Goal: Task Accomplishment & Management: Complete application form

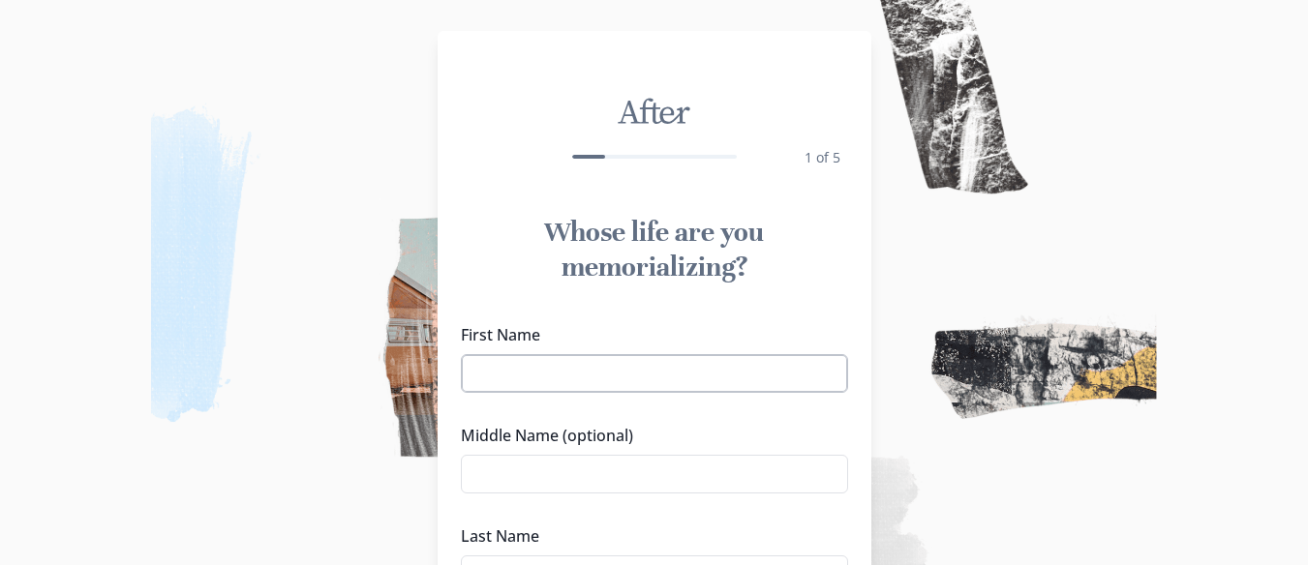
click at [625, 379] on input "First Name" at bounding box center [654, 373] width 387 height 39
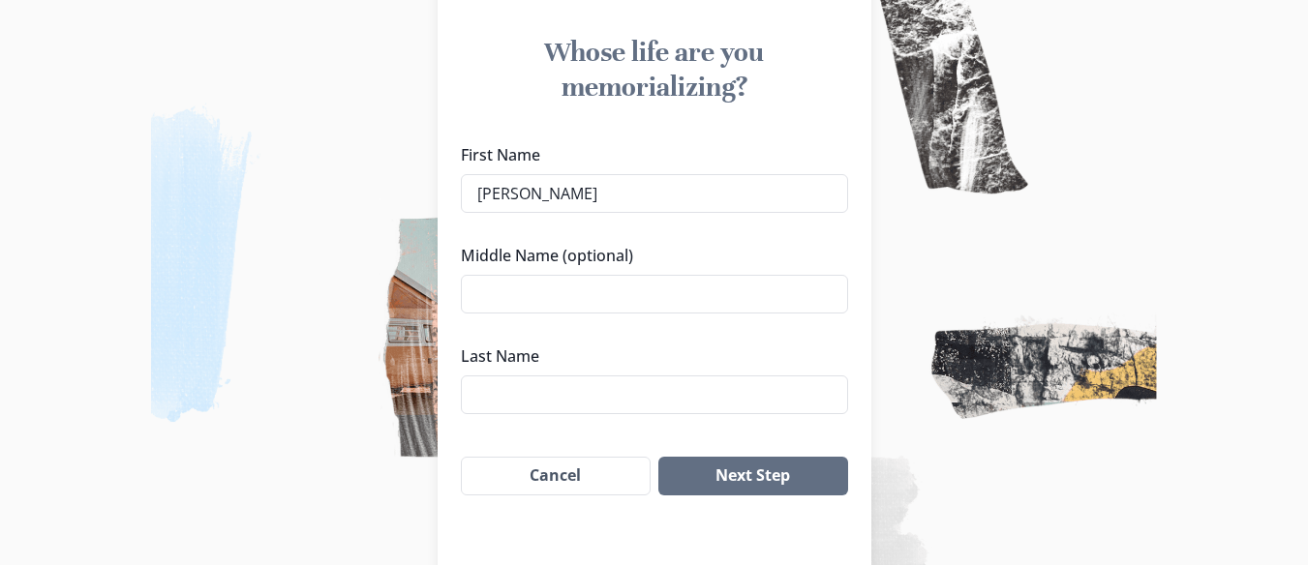
scroll to position [194, 0]
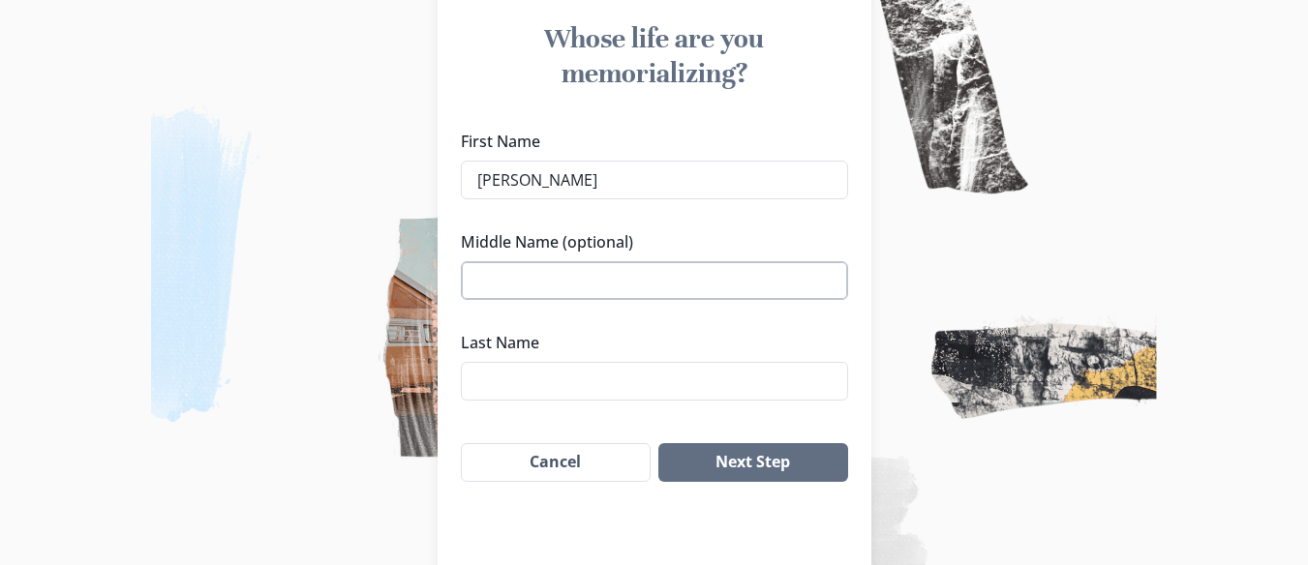
type input "[PERSON_NAME]"
click at [633, 280] on input "Middle Name (optional)" at bounding box center [654, 280] width 387 height 39
type input "[PERSON_NAME]"
click at [617, 391] on input "Last Name" at bounding box center [654, 381] width 387 height 39
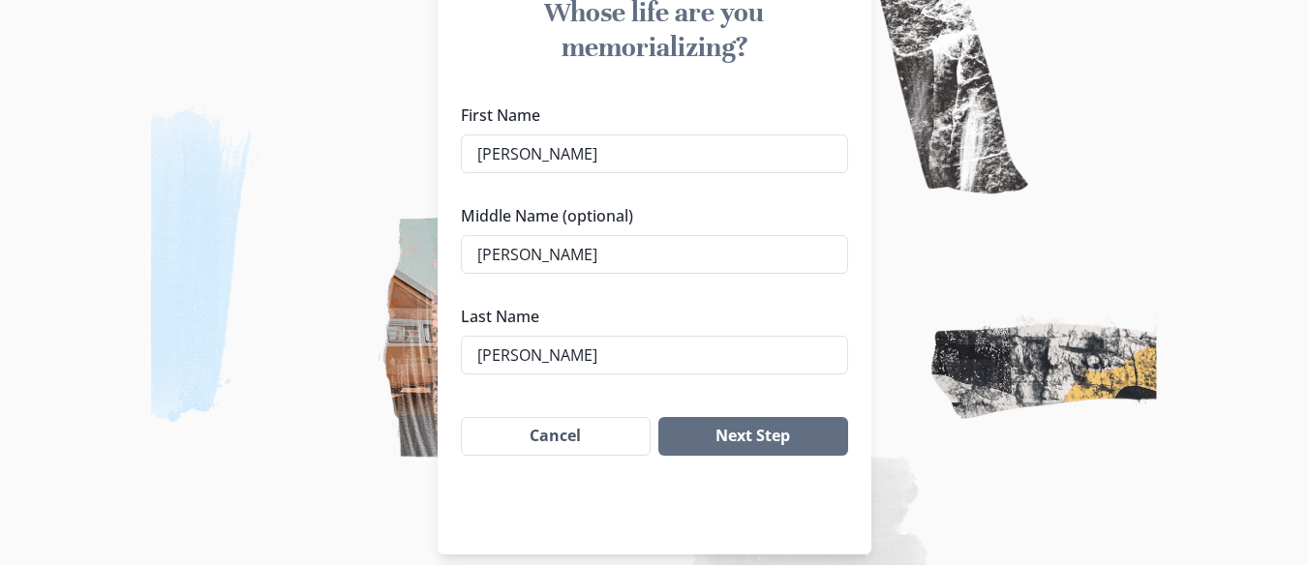
scroll to position [240, 0]
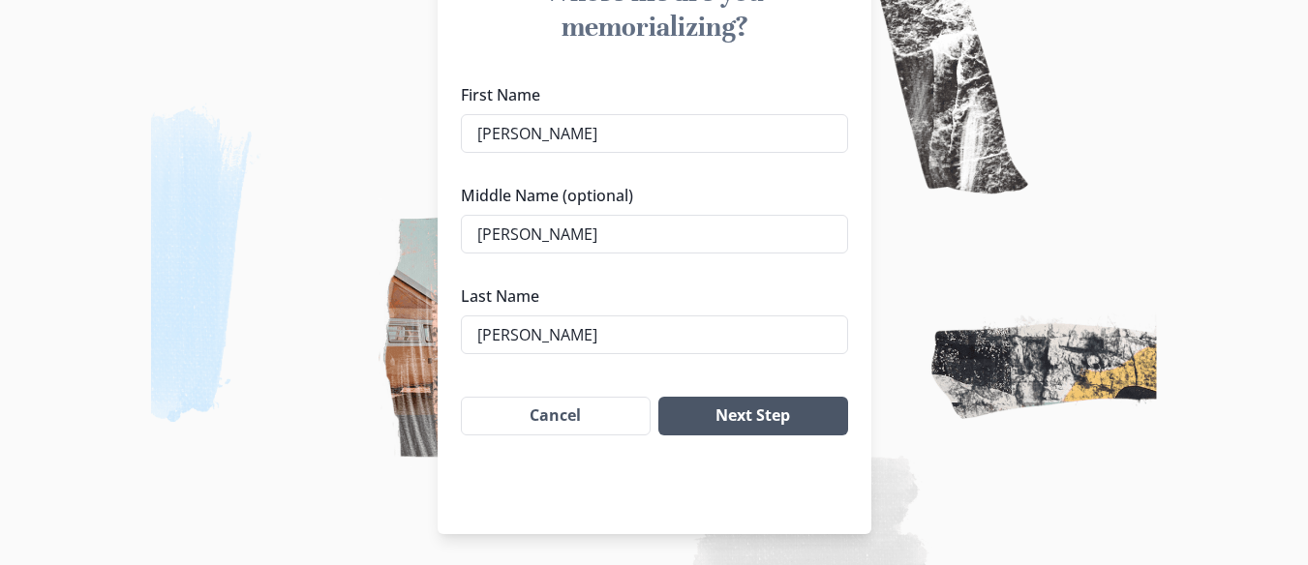
type input "[PERSON_NAME]"
click at [837, 420] on button "Next Step" at bounding box center [752, 416] width 189 height 39
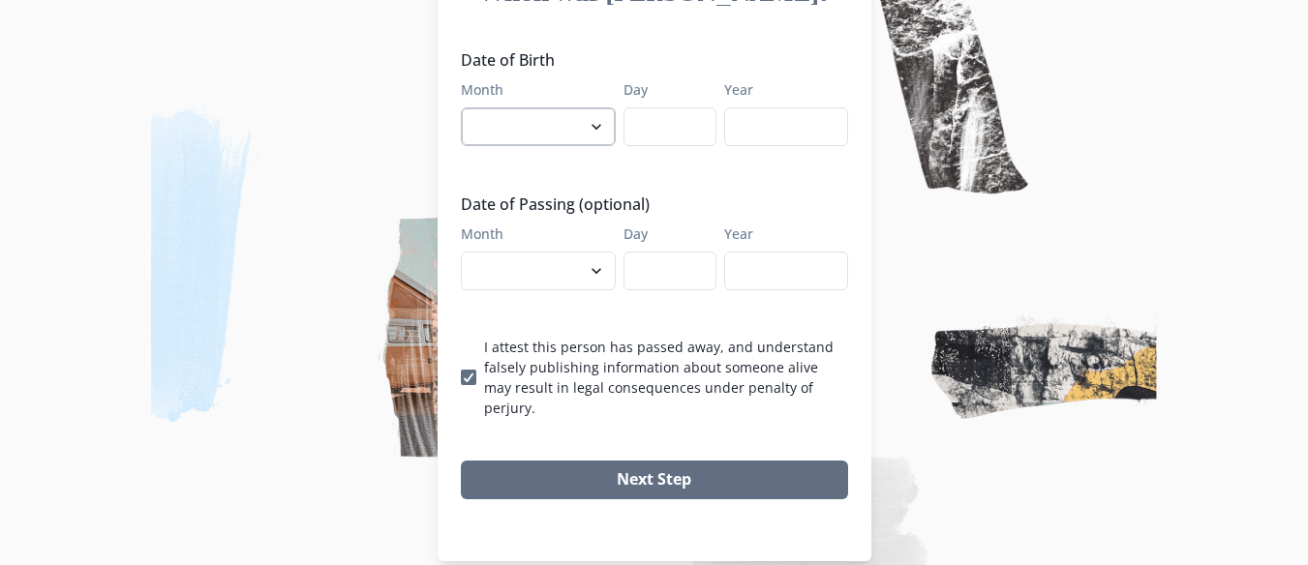
click at [580, 121] on select "January February March April May June July August September October November De…" at bounding box center [538, 126] width 155 height 39
select select "1"
click at [468, 107] on select "January February March April May June July August September October November De…" at bounding box center [538, 126] width 155 height 39
click at [655, 118] on input "Day" at bounding box center [670, 126] width 93 height 39
type input "22"
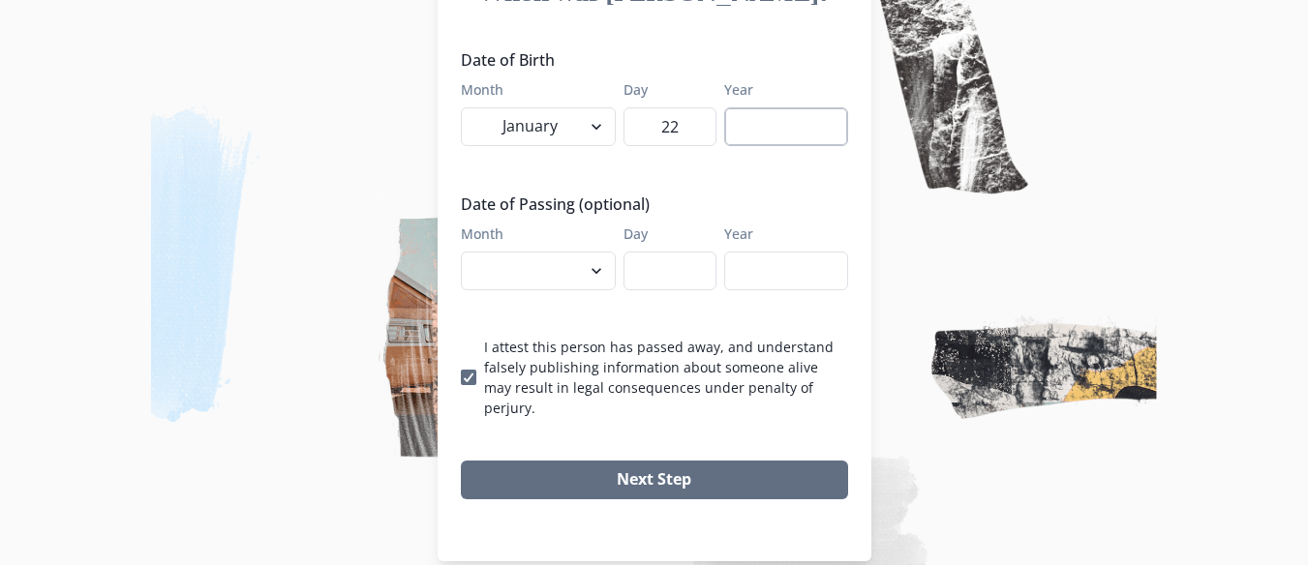
click at [766, 117] on input "Year" at bounding box center [786, 126] width 124 height 39
type input "1946"
click at [559, 266] on select "January February March April May June July August September October November De…" at bounding box center [538, 271] width 155 height 39
select select "6"
click at [468, 252] on select "January February March April May June July August September October November De…" at bounding box center [538, 271] width 155 height 39
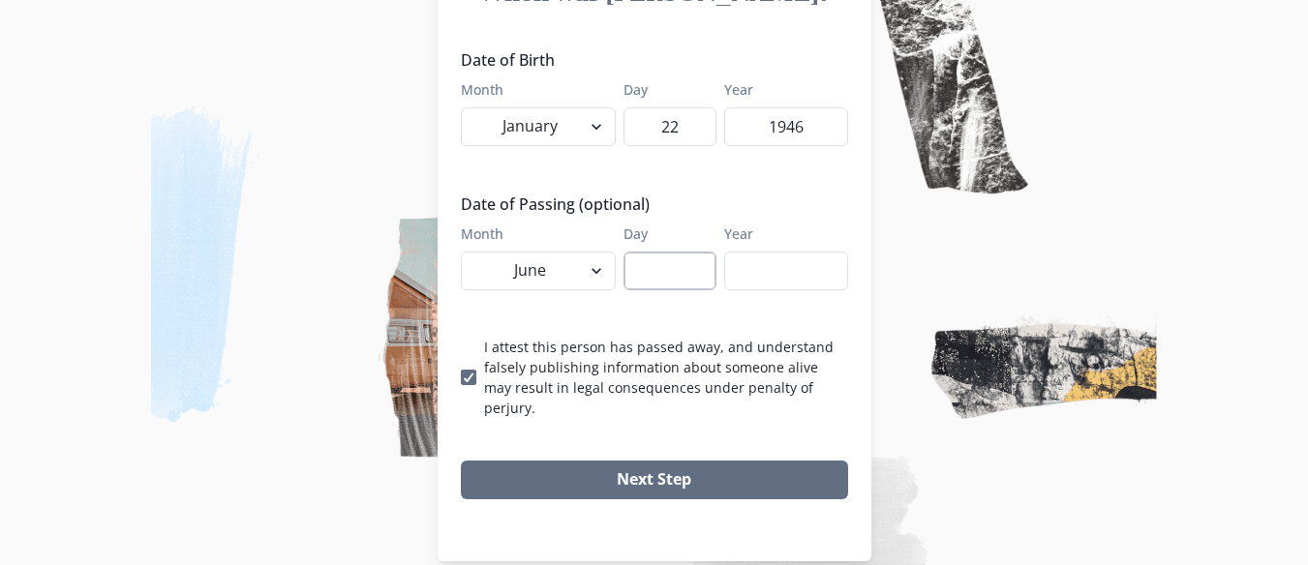
click at [654, 274] on input "Day" at bounding box center [670, 271] width 93 height 39
type input "4"
click at [765, 270] on input "Year" at bounding box center [786, 271] width 124 height 39
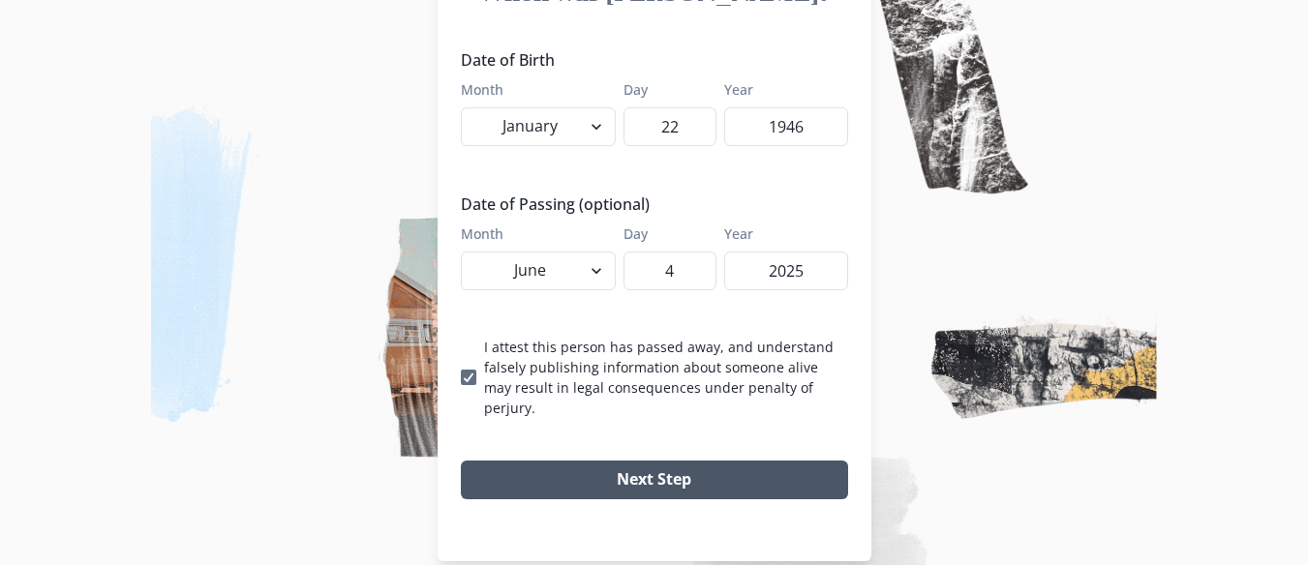
type input "2025"
click at [694, 461] on button "Next Step" at bounding box center [654, 480] width 387 height 39
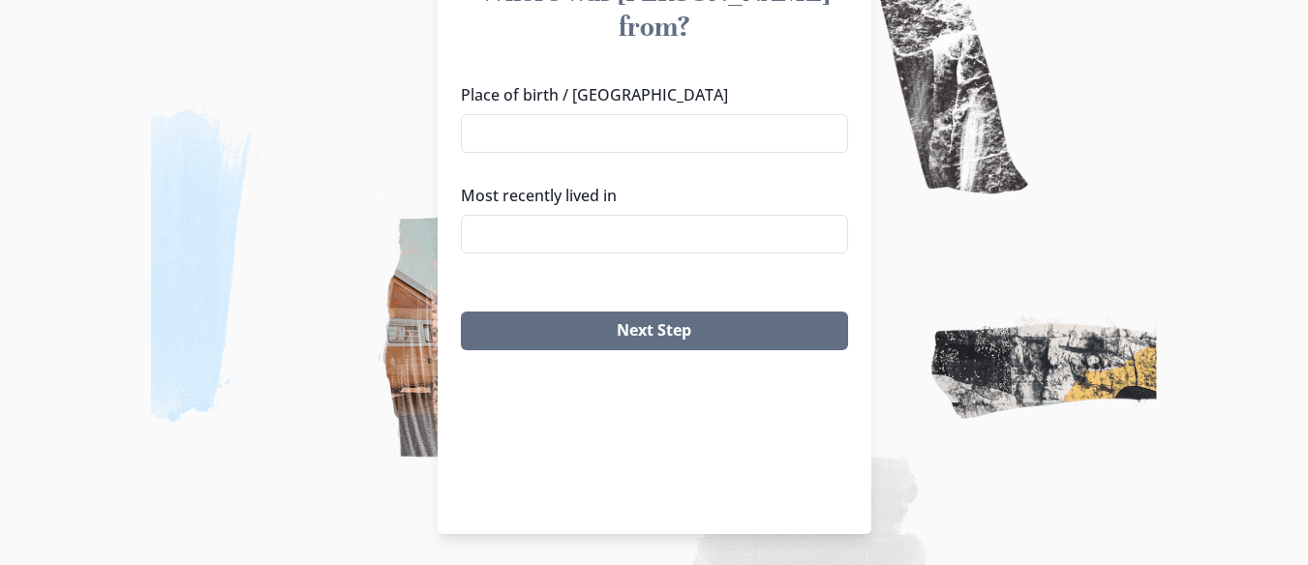
scroll to position [143, 0]
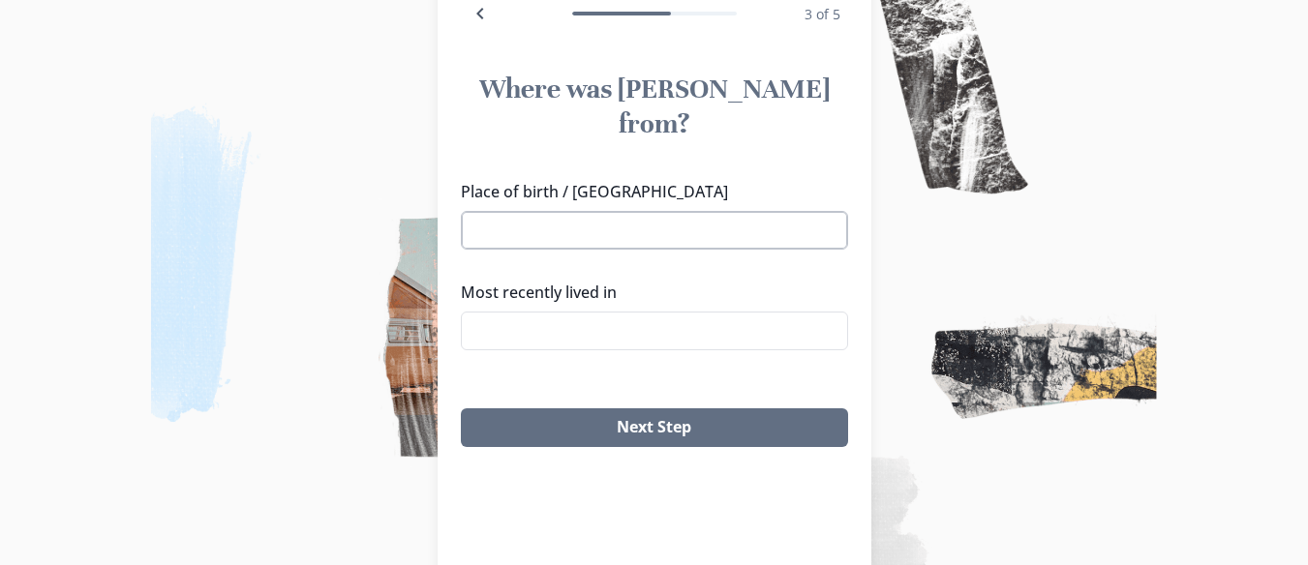
click at [653, 211] on input "Place of birth / [GEOGRAPHIC_DATA]" at bounding box center [654, 230] width 387 height 39
click at [632, 235] on li "[GEOGRAPHIC_DATA], [GEOGRAPHIC_DATA], [GEOGRAPHIC_DATA]" at bounding box center [662, 242] width 382 height 53
type input "[GEOGRAPHIC_DATA], [GEOGRAPHIC_DATA], [GEOGRAPHIC_DATA]"
click at [635, 312] on input "Most recently lived in" at bounding box center [654, 331] width 387 height 39
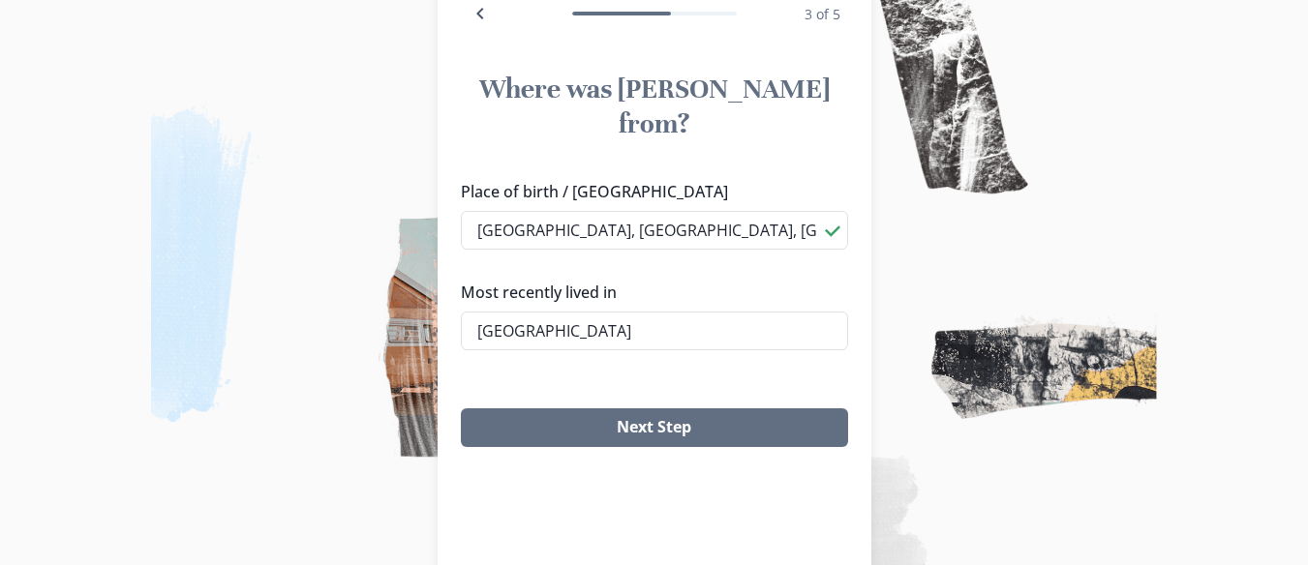
click at [633, 336] on li "[GEOGRAPHIC_DATA], [GEOGRAPHIC_DATA], [GEOGRAPHIC_DATA]" at bounding box center [661, 344] width 385 height 54
type input "[GEOGRAPHIC_DATA], [GEOGRAPHIC_DATA], [GEOGRAPHIC_DATA]"
click at [655, 432] on form "After 3 of 5 Where was [PERSON_NAME] from? Place of birth / [GEOGRAPHIC_DATA], …" at bounding box center [655, 199] width 434 height 560
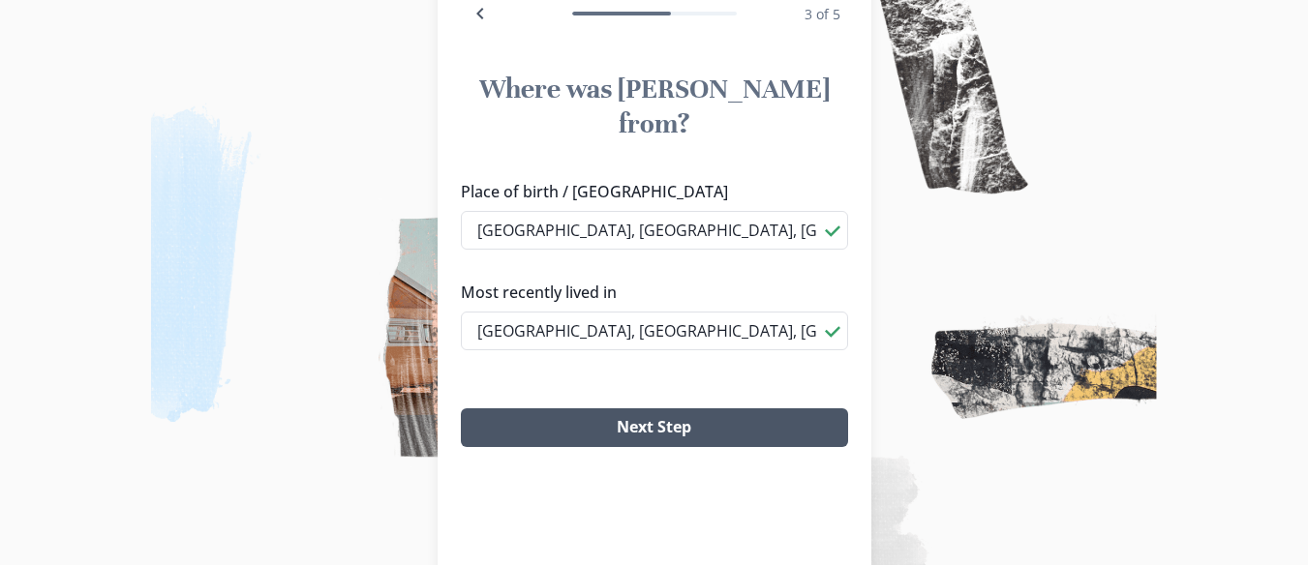
click at [680, 409] on button "Next Step" at bounding box center [654, 428] width 387 height 39
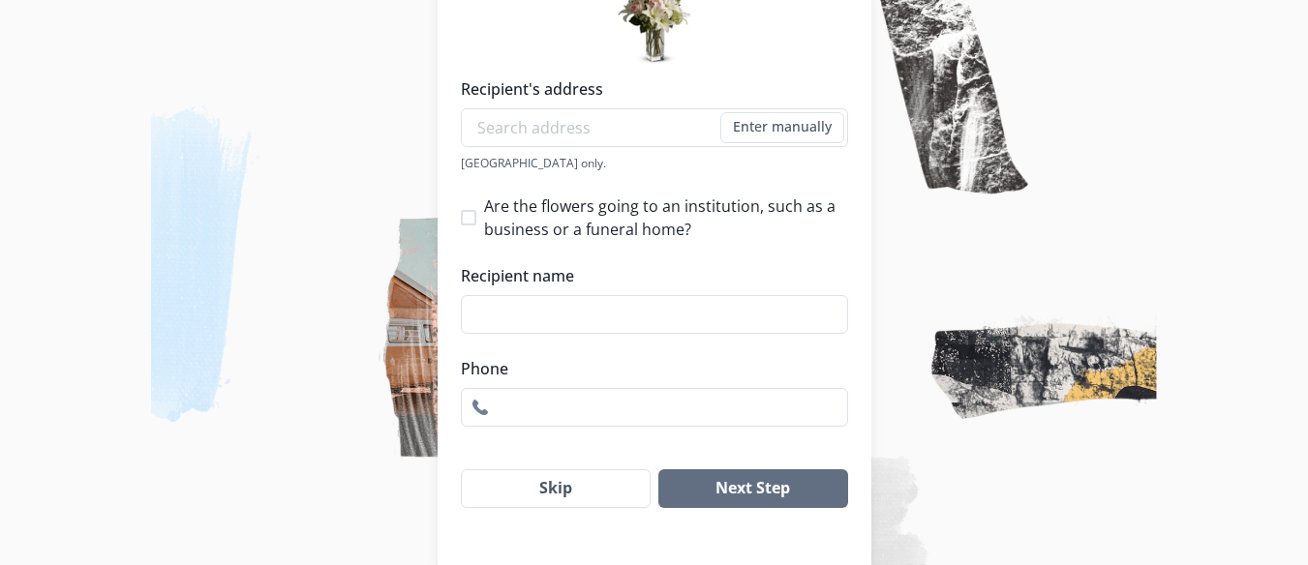
scroll to position [337, 0]
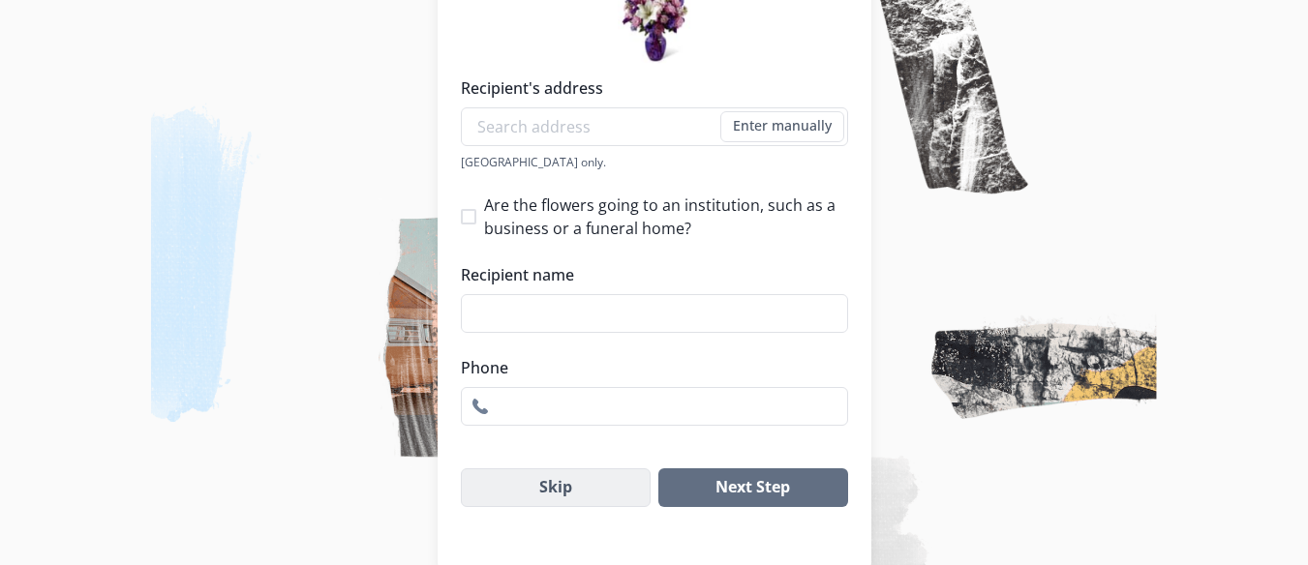
click at [636, 488] on button "Skip" at bounding box center [556, 488] width 191 height 39
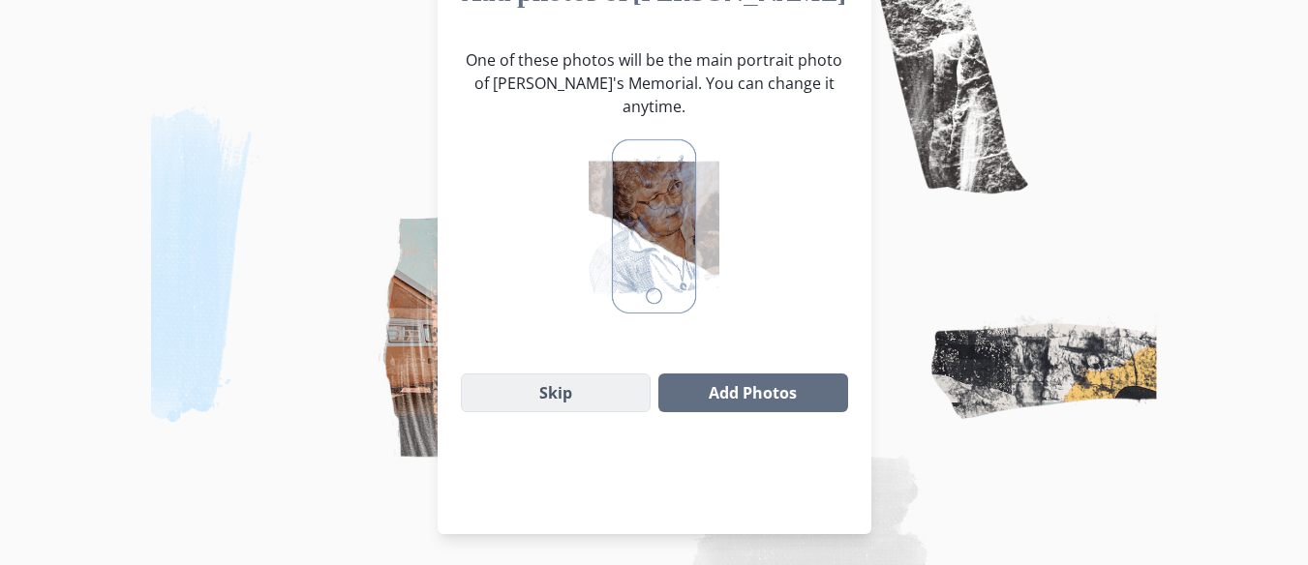
click at [593, 374] on button "Skip" at bounding box center [556, 393] width 191 height 39
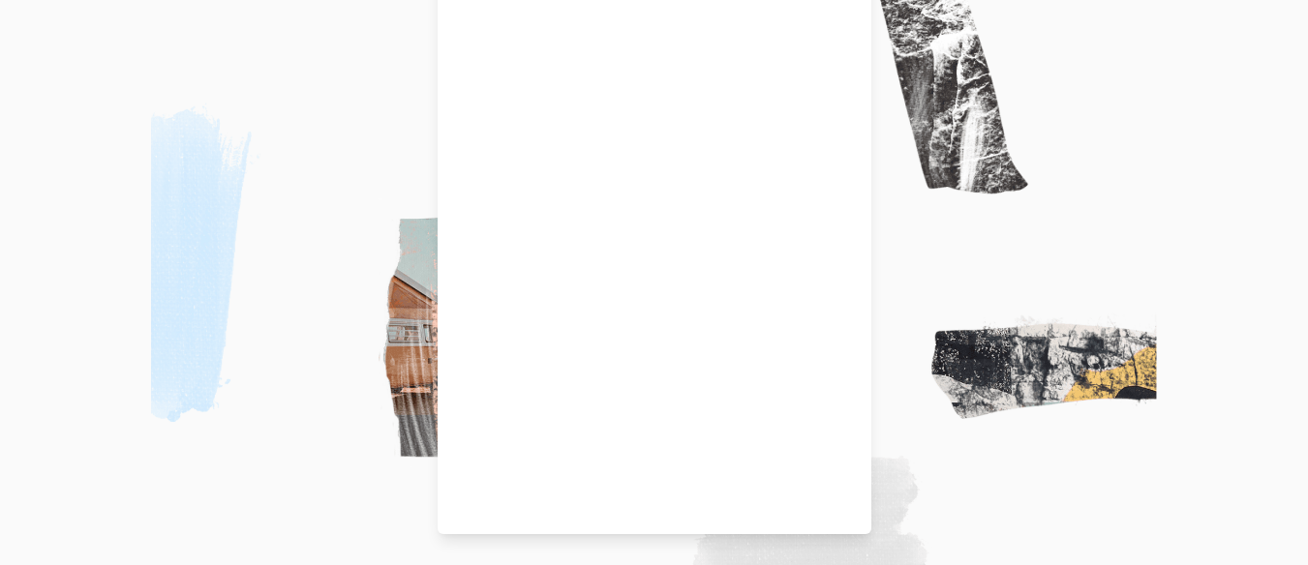
scroll to position [118, 0]
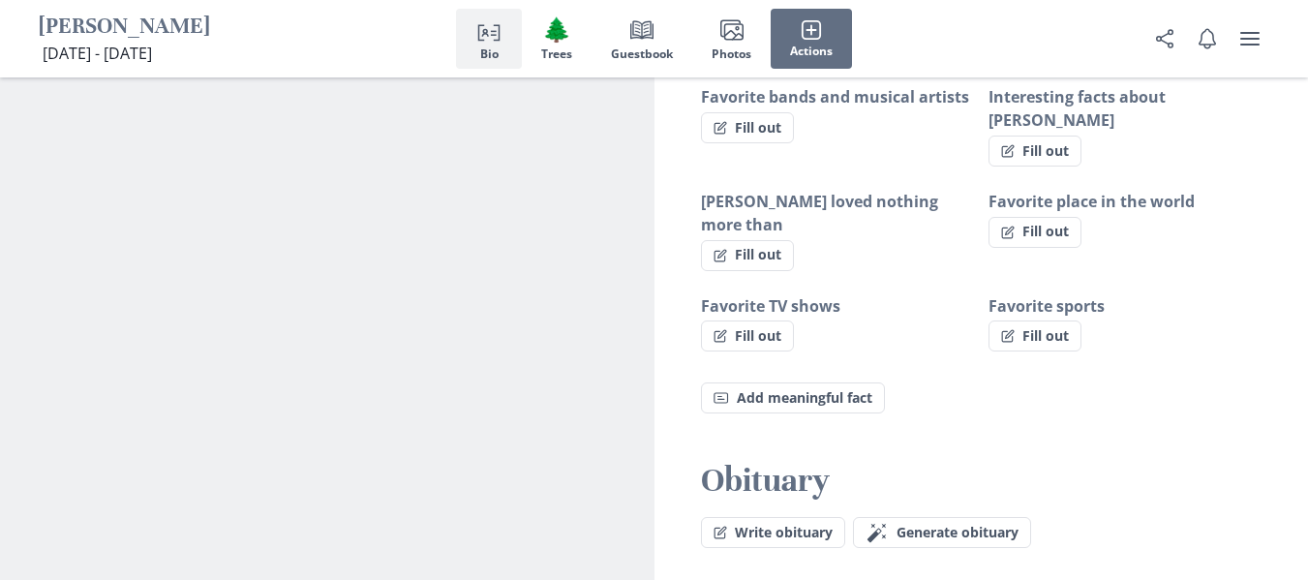
scroll to position [1743, 0]
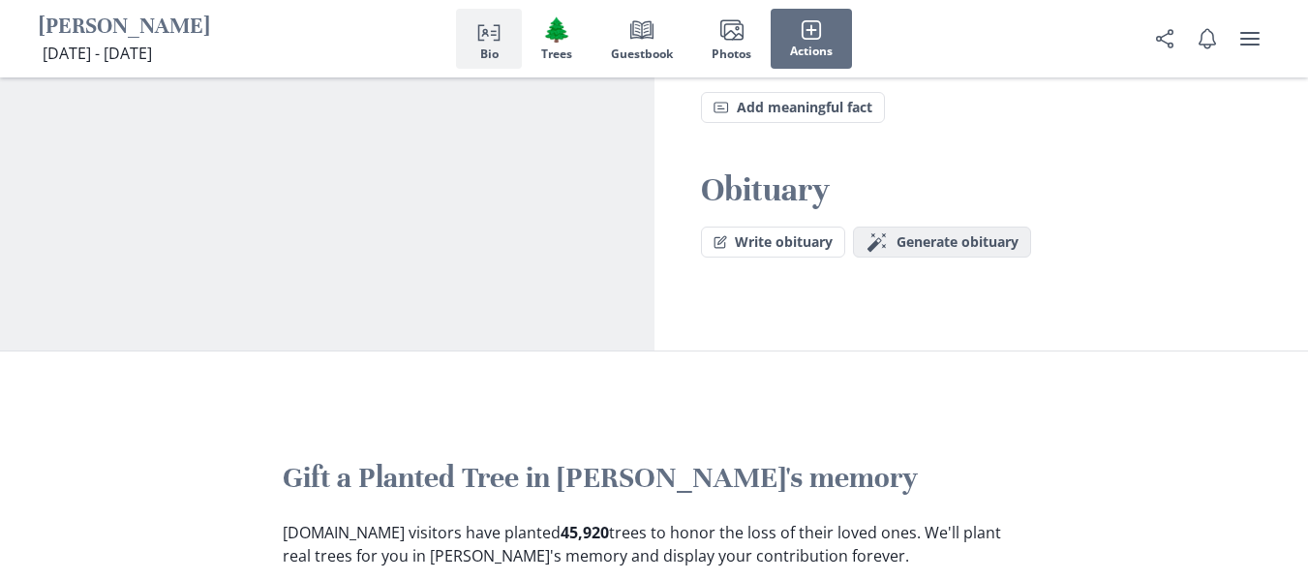
click at [905, 234] on span "Generate obituary" at bounding box center [958, 242] width 122 height 16
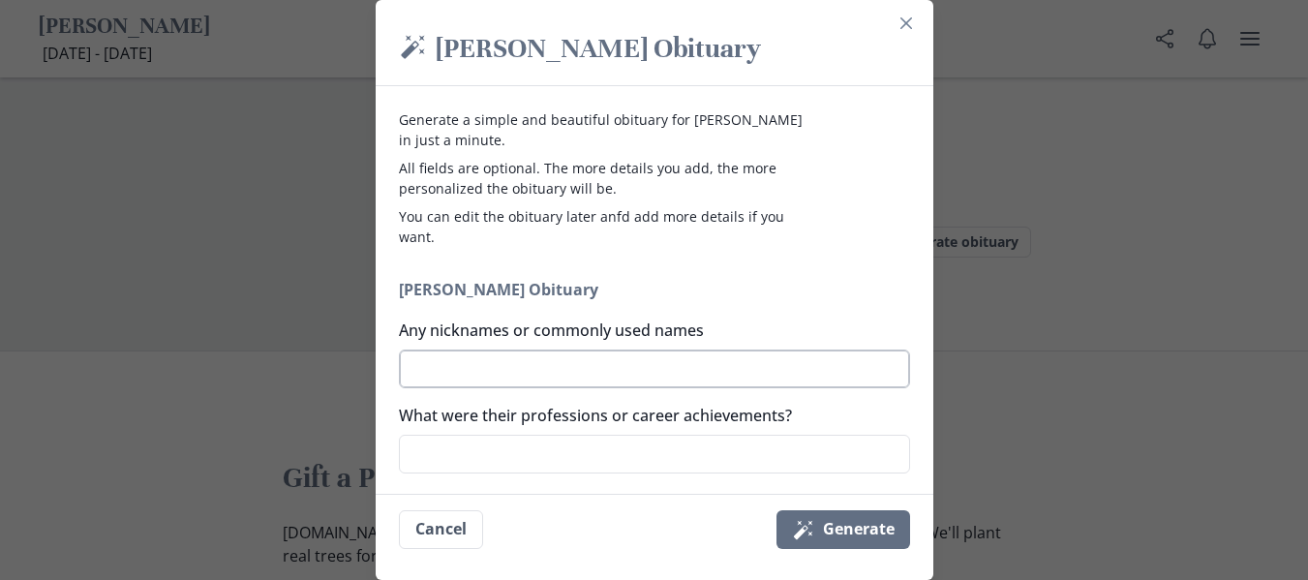
click at [712, 359] on textarea "Any nicknames or commonly used names" at bounding box center [654, 369] width 511 height 39
type textarea "J"
type textarea "x"
type textarea "Je"
type textarea "x"
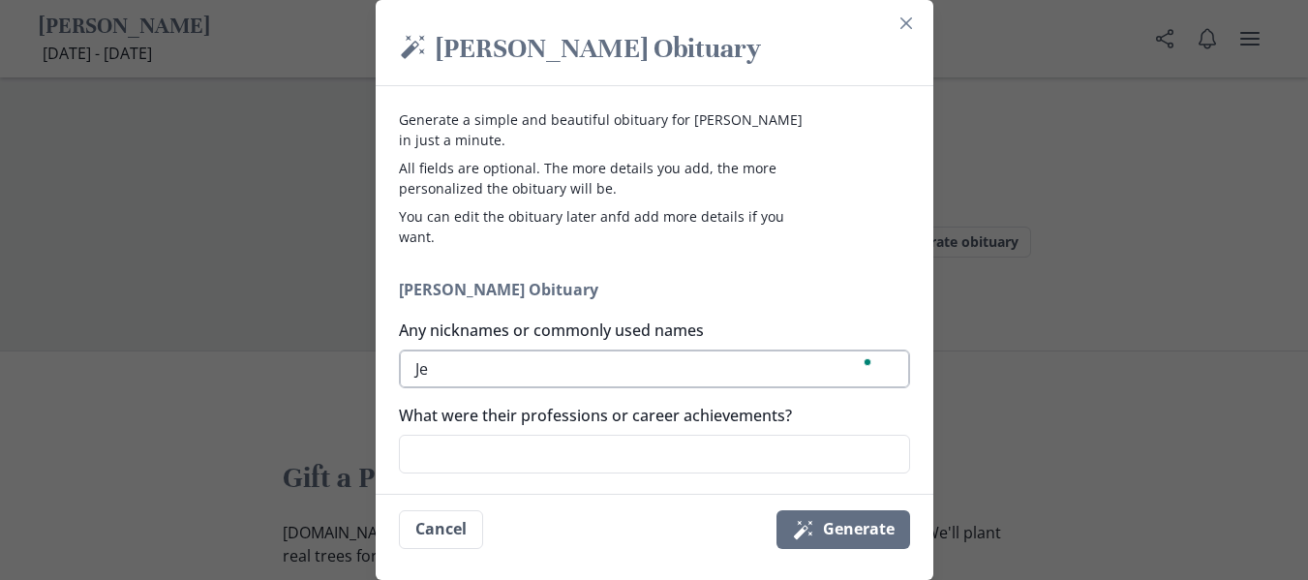
type textarea "J"
type textarea "x"
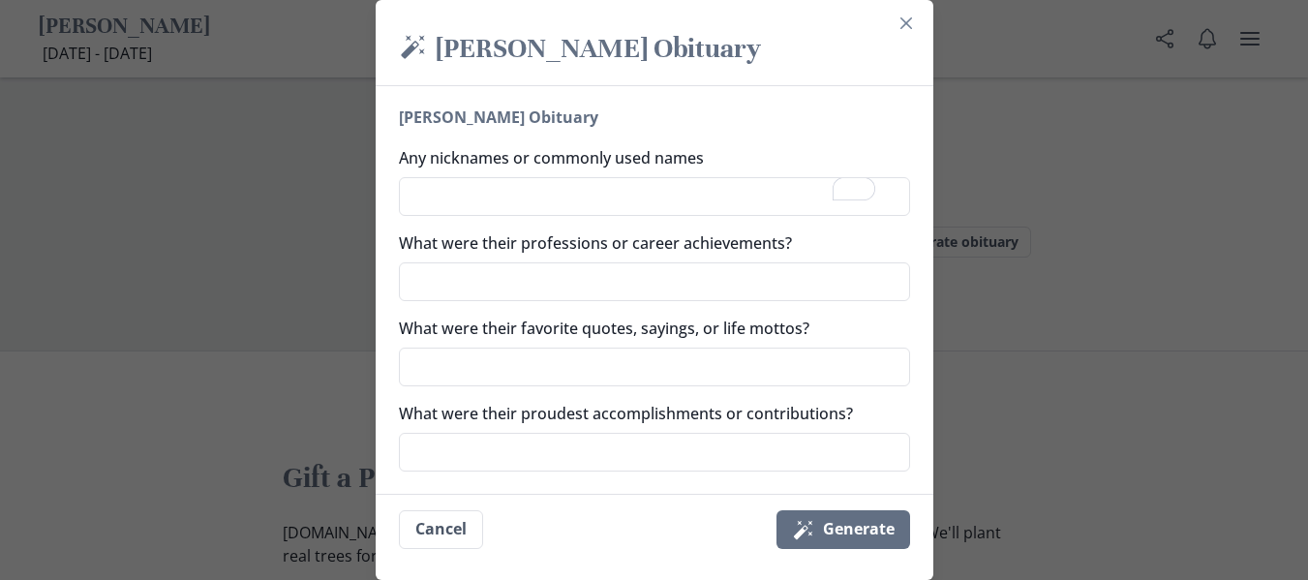
scroll to position [194, 0]
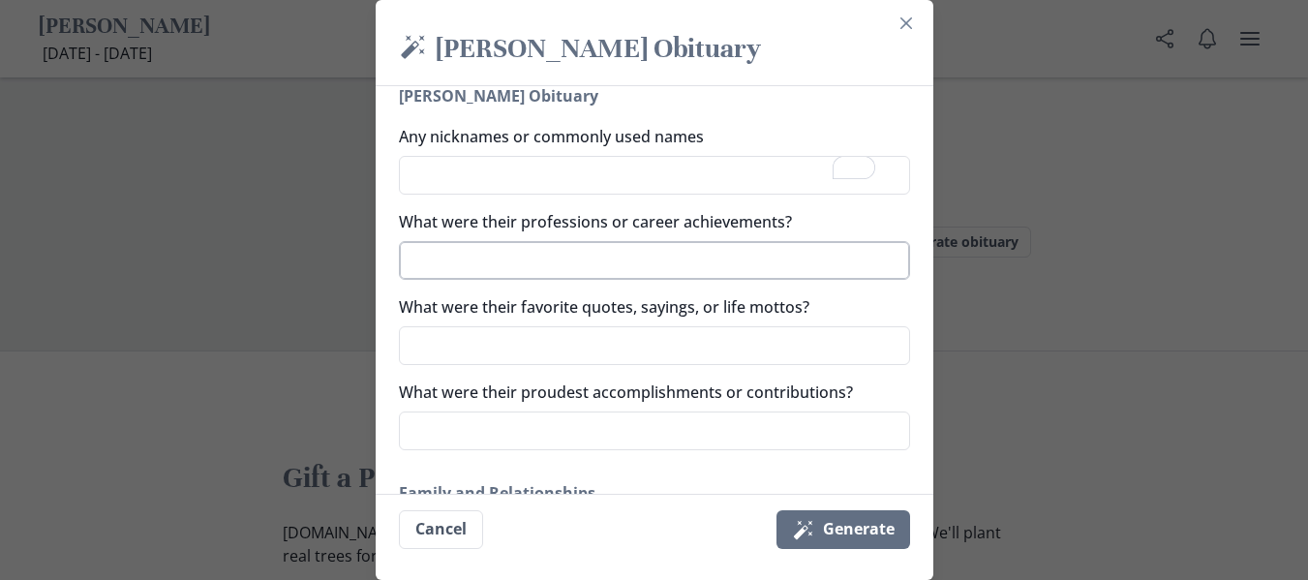
click at [687, 266] on textarea "What were their professions or career achievements?" at bounding box center [654, 260] width 511 height 39
type textarea "M"
type textarea "x"
type textarea "Me"
type textarea "x"
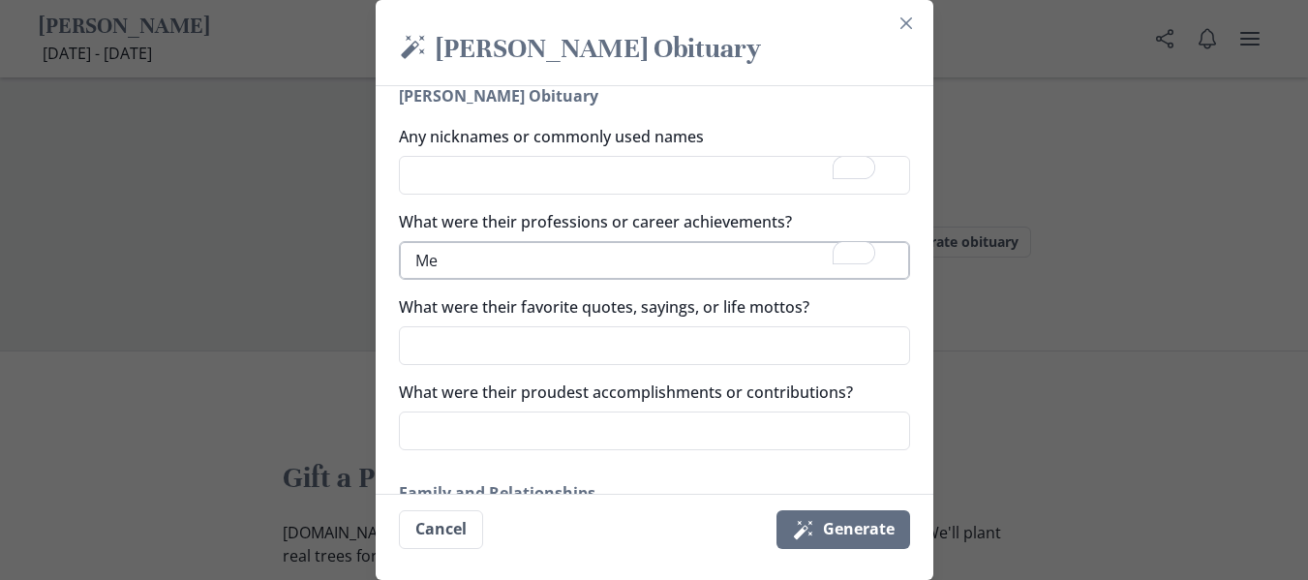
type textarea "Mec"
type textarea "x"
type textarea "Mech"
type textarea "x"
type textarea "Mecha"
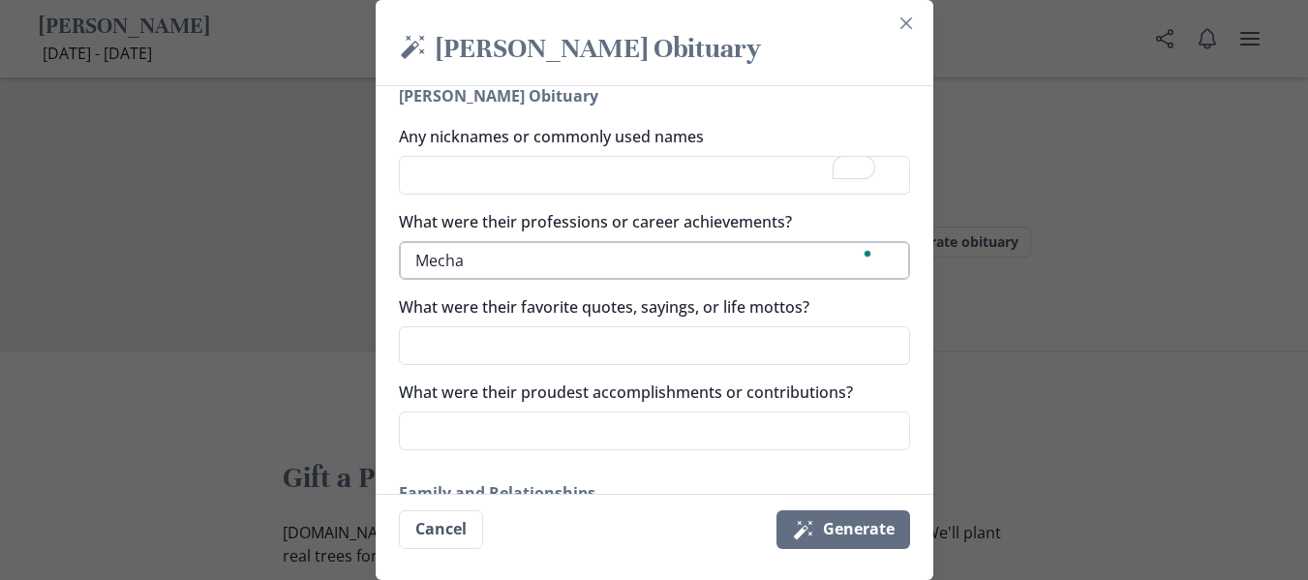
type textarea "x"
type textarea "Mechan"
type textarea "x"
type textarea "Mechani"
type textarea "x"
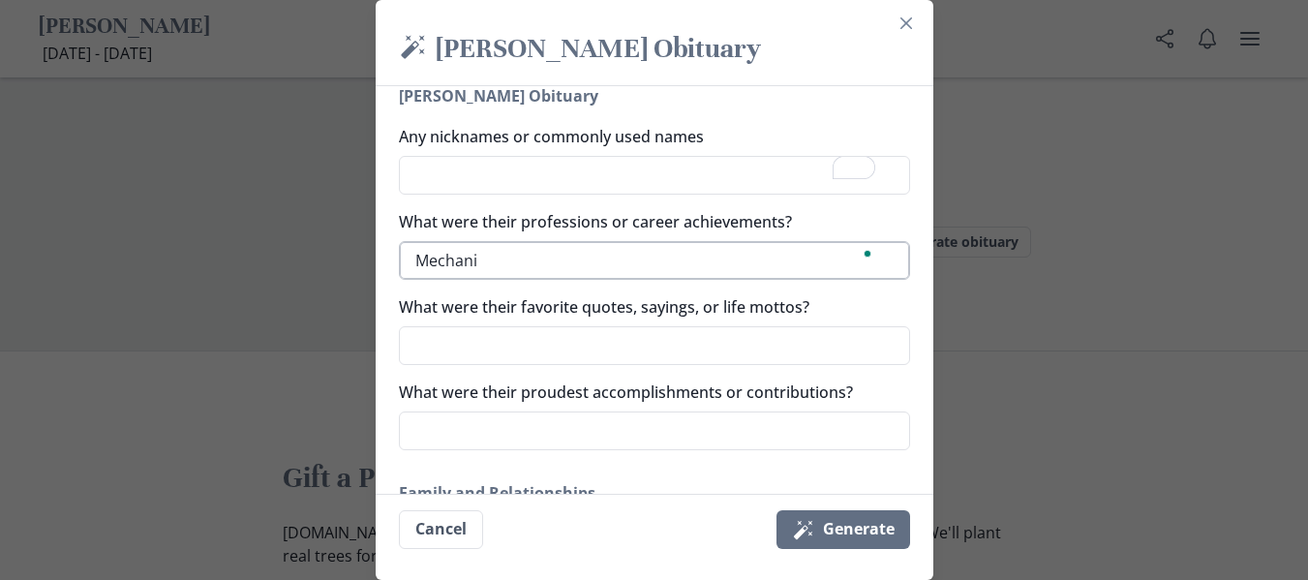
type textarea "Mechanic"
type textarea "x"
type textarea "Mechanic"
click at [685, 346] on textarea "What were their favorite quotes, sayings, or life mottos?" at bounding box center [654, 345] width 511 height 39
type textarea "x"
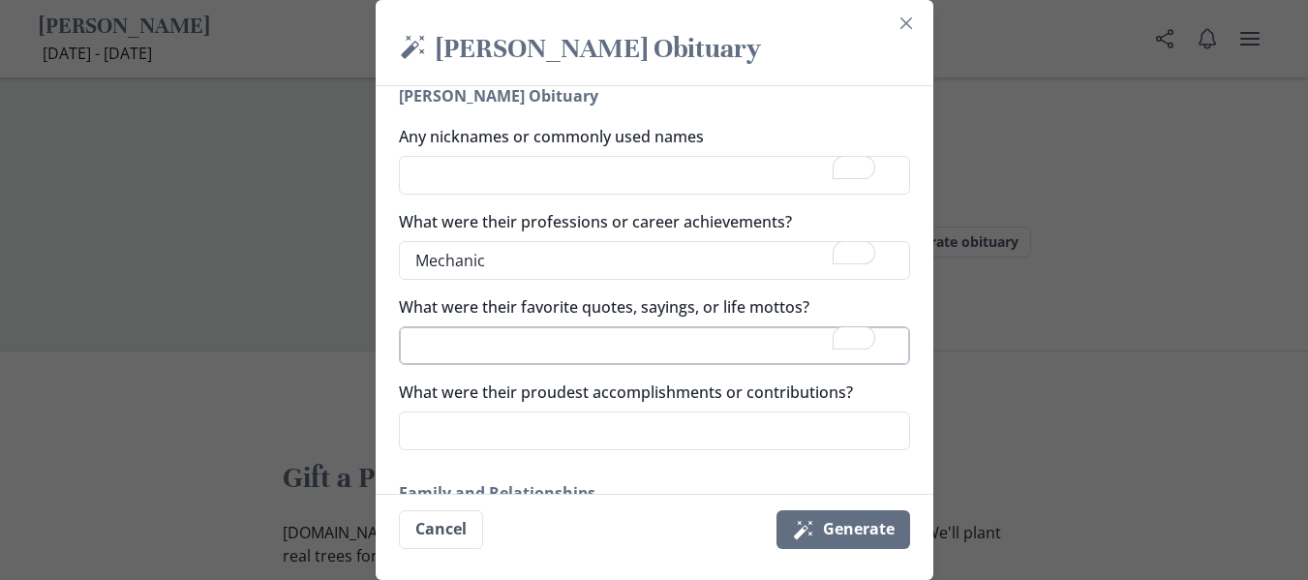
type textarea "W"
type textarea "x"
type textarea "Whe"
type textarea "x"
type textarea "Wher"
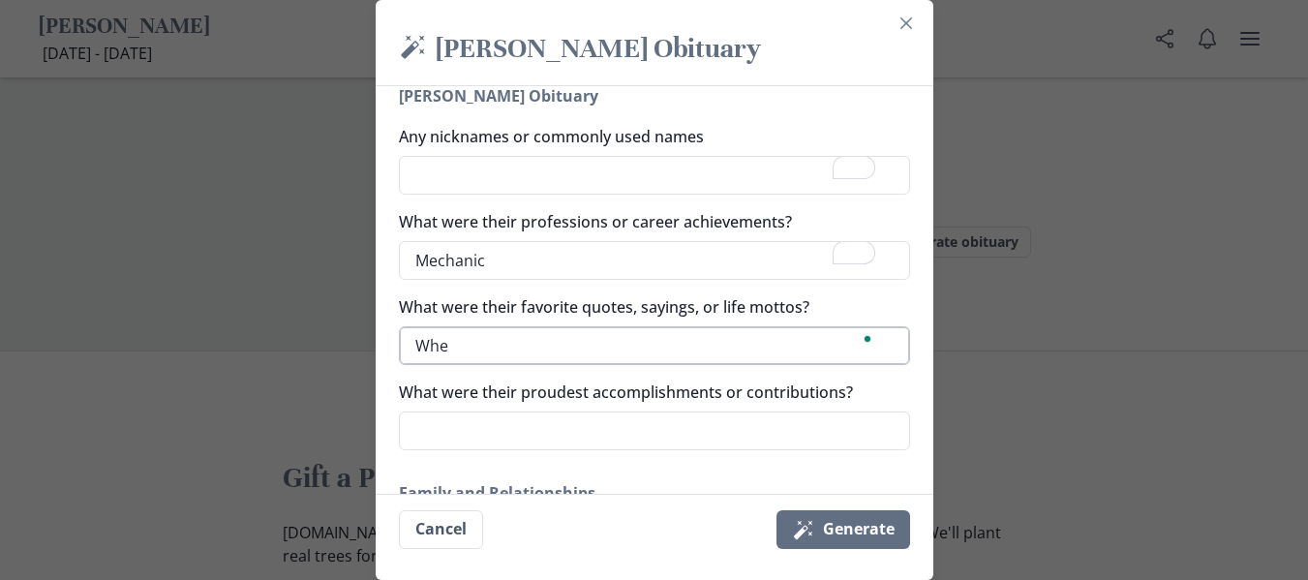
type textarea "x"
type textarea "Where"
type textarea "x"
type textarea "Where"
type textarea "x"
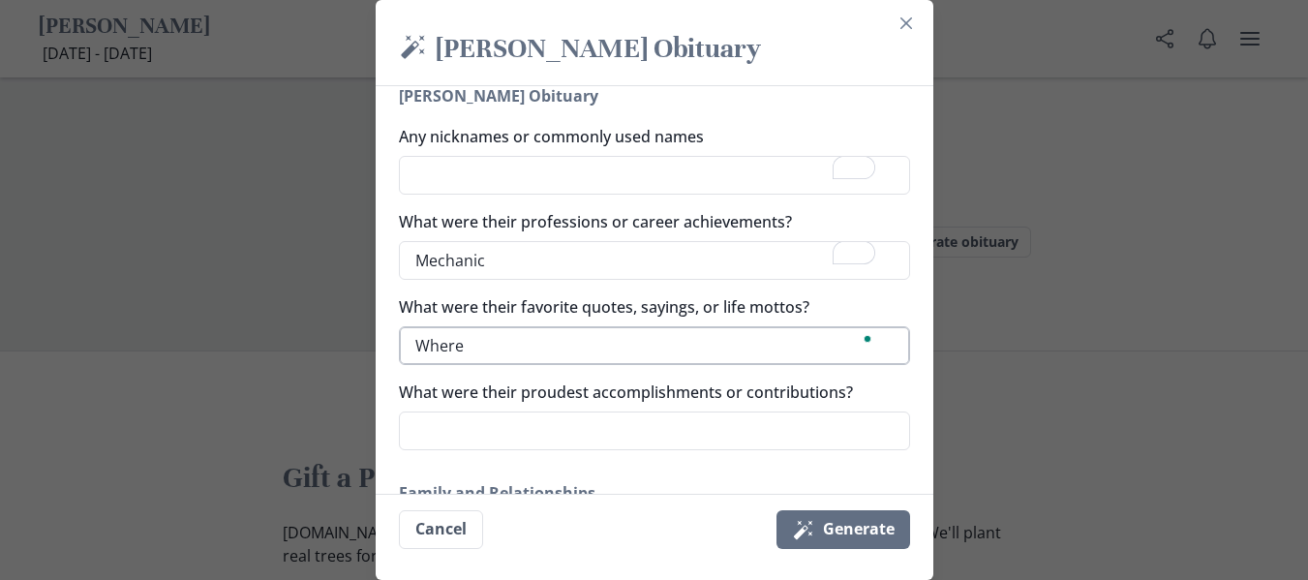
type textarea "Where t"
type textarea "x"
type textarea "Where th"
type textarea "x"
type textarea "Where the"
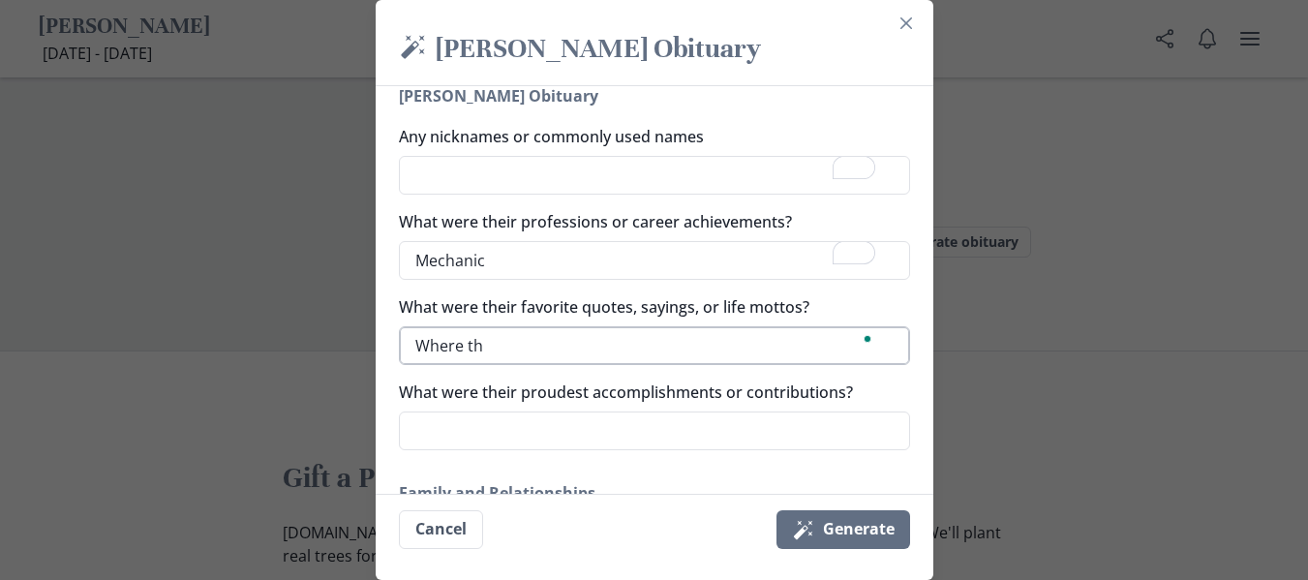
type textarea "x"
type textarea "Where ther"
type textarea "x"
type textarea "Where there"
type textarea "x"
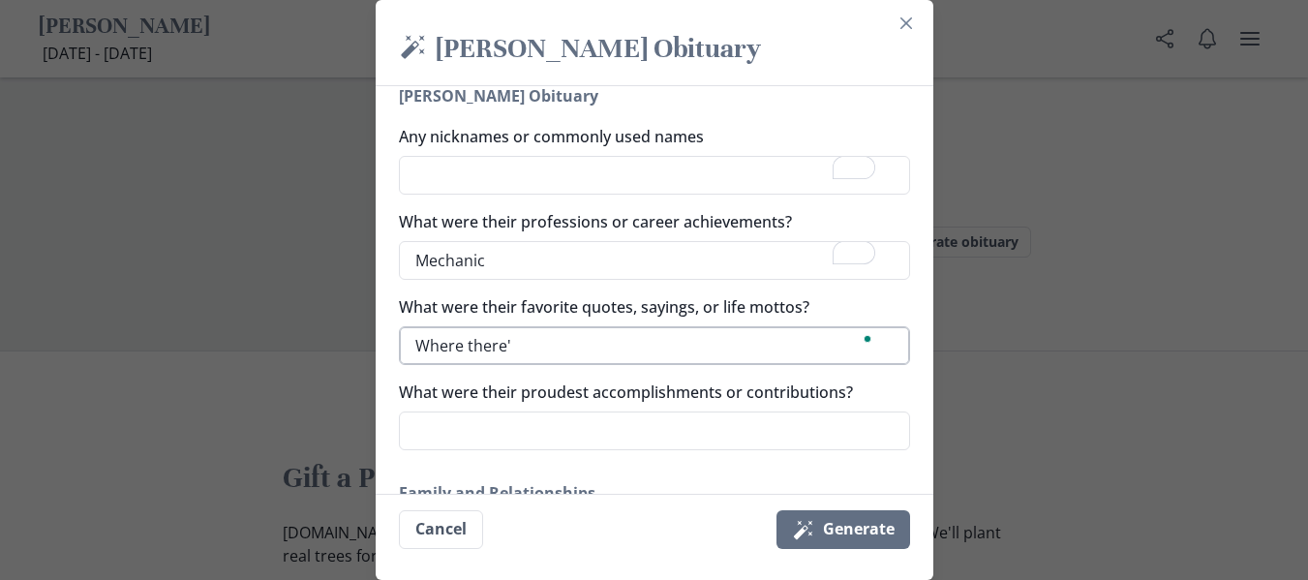
type textarea "Where there's"
type textarea "x"
type textarea "Where there's"
type textarea "x"
type textarea "Where there's f"
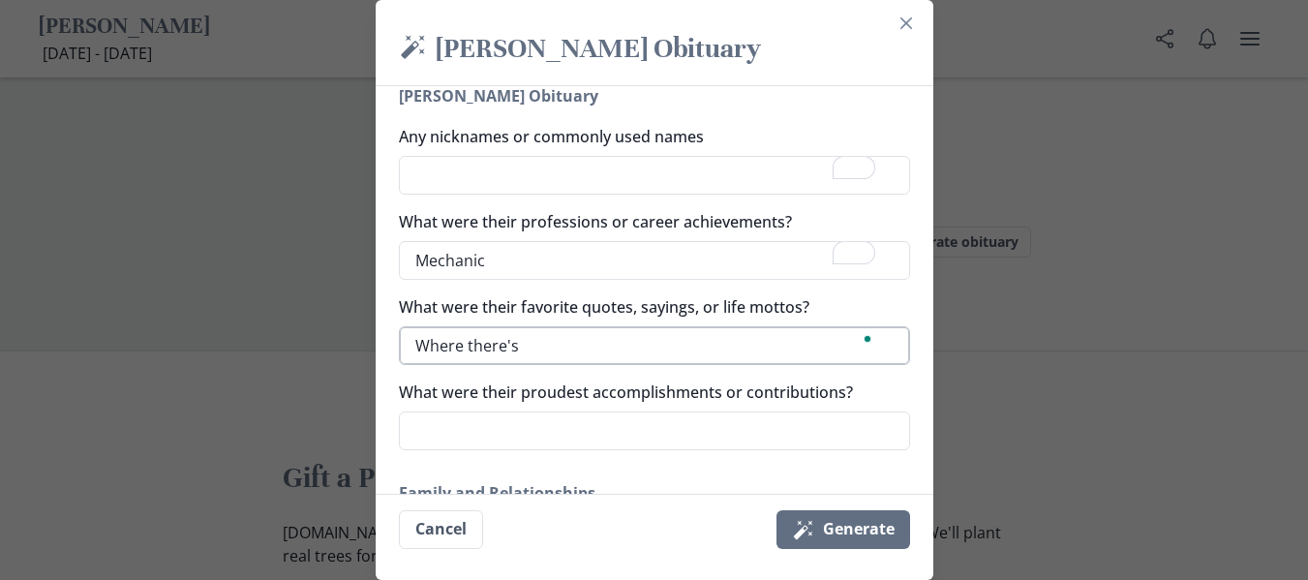
type textarea "x"
type textarea "Where there's fi"
type textarea "x"
type textarea "Where there's fis"
type textarea "x"
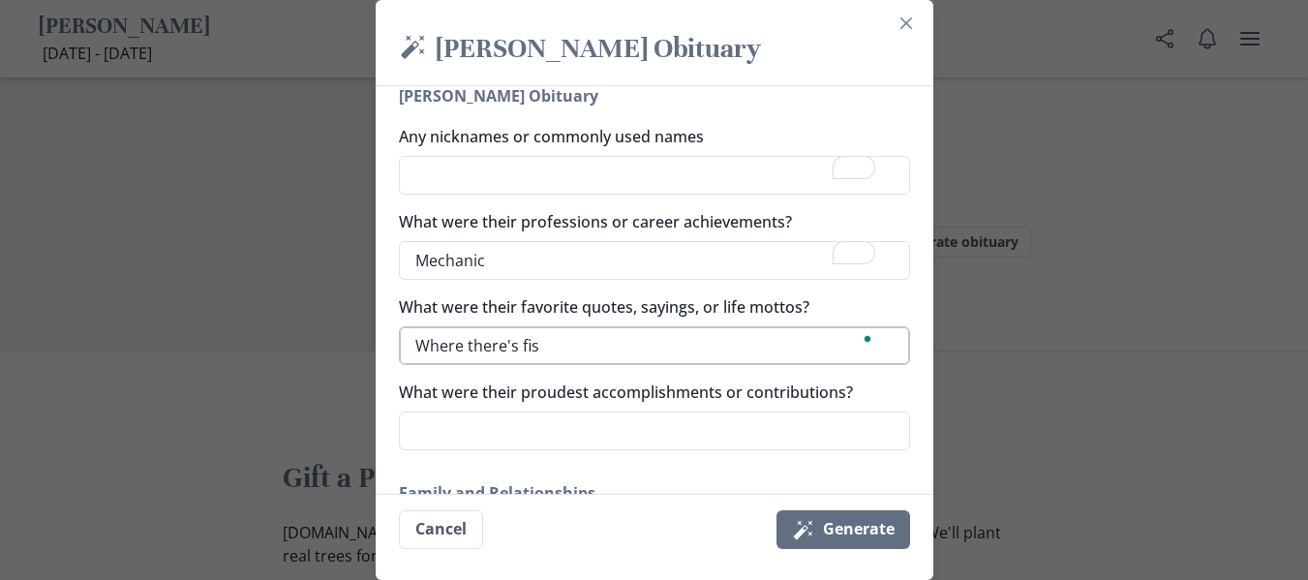
type textarea "Where there's fish"
type textarea "x"
type textarea "Where there's fish,"
type textarea "x"
type textarea "Where there's fish,"
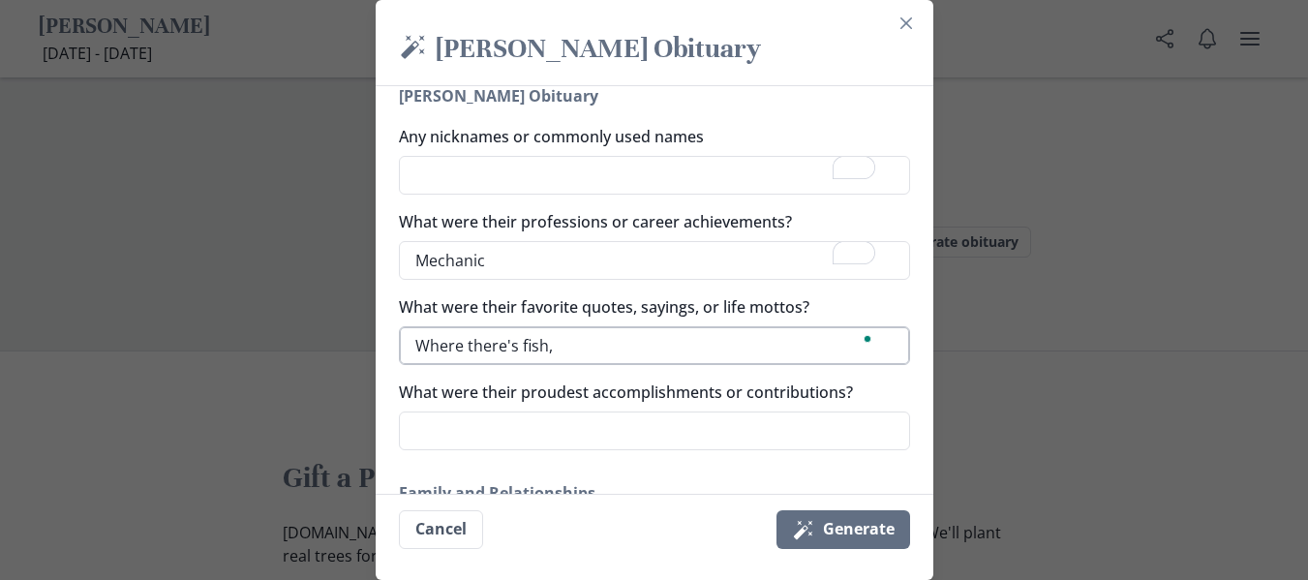
type textarea "x"
type textarea "Where there's fish, t"
type textarea "x"
type textarea "Where there's fish, the"
type textarea "x"
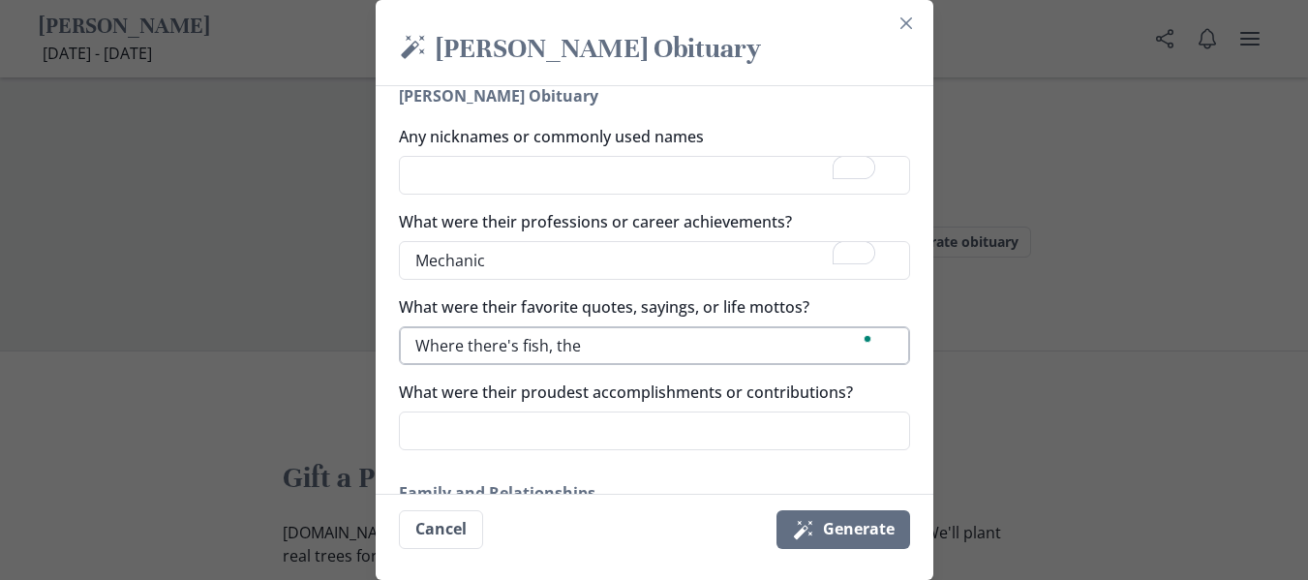
type textarea "Where there's fish, ther"
type textarea "x"
type textarea "Where there's fish, there"
type textarea "x"
type textarea "Where there's fish, there'"
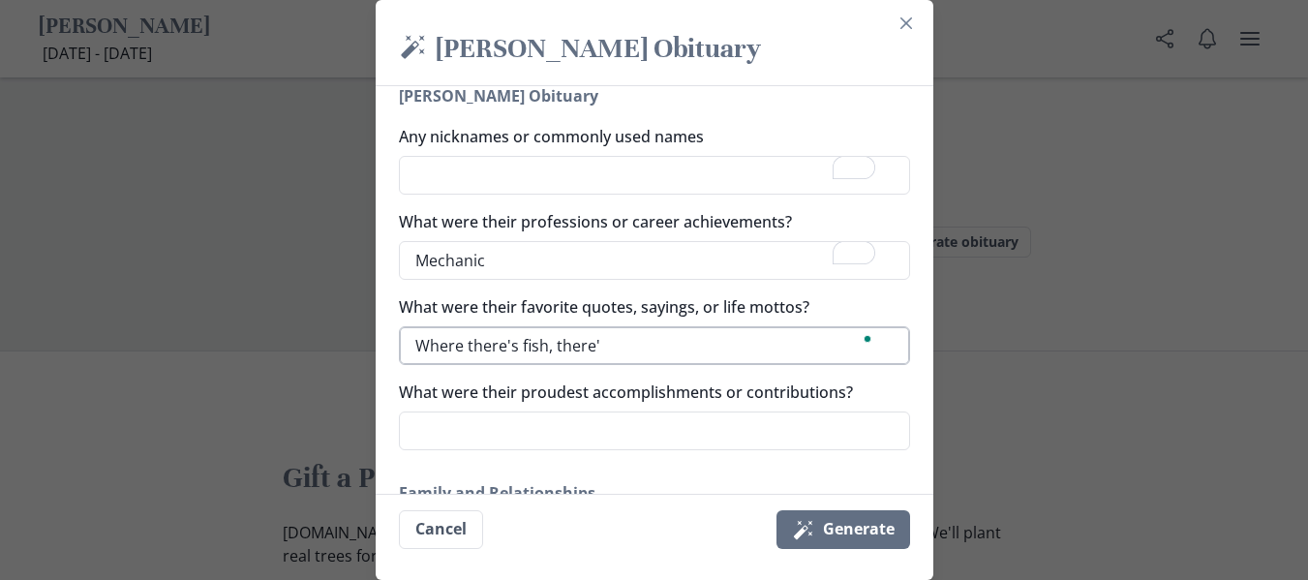
type textarea "x"
type textarea "Where there's fish, there's"
type textarea "x"
type textarea "Where there's fish, there's"
type textarea "x"
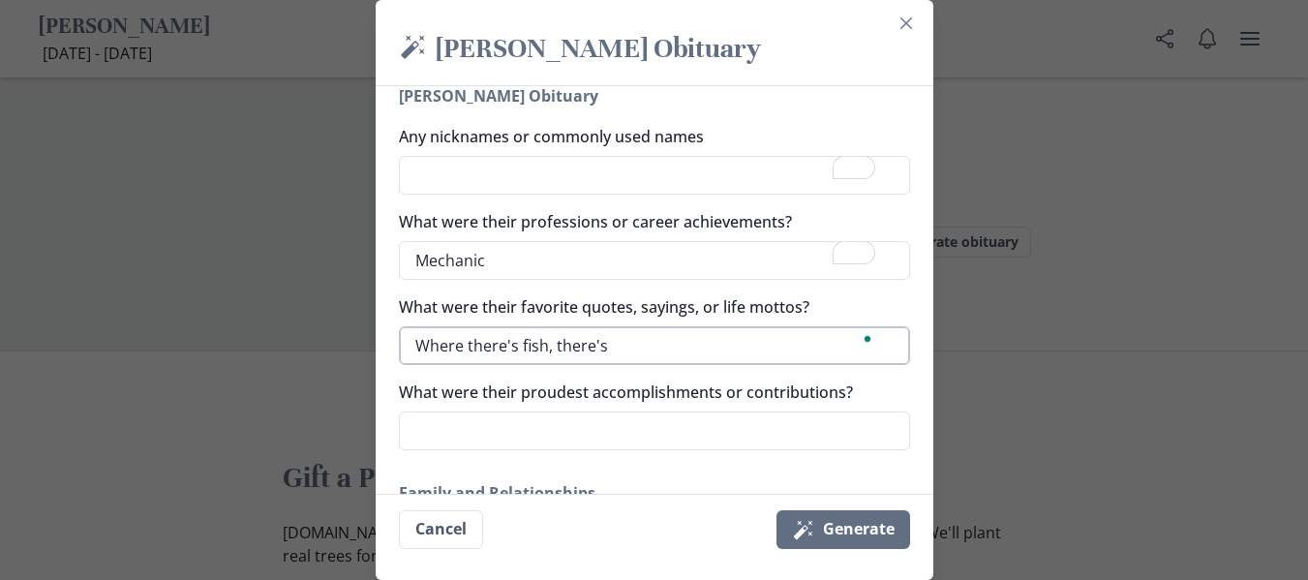
type textarea "Where there's fish, there's f"
type textarea "x"
type textarea "Where there's fish, there's fu"
type textarea "x"
type textarea "Where there's fish, there's fun"
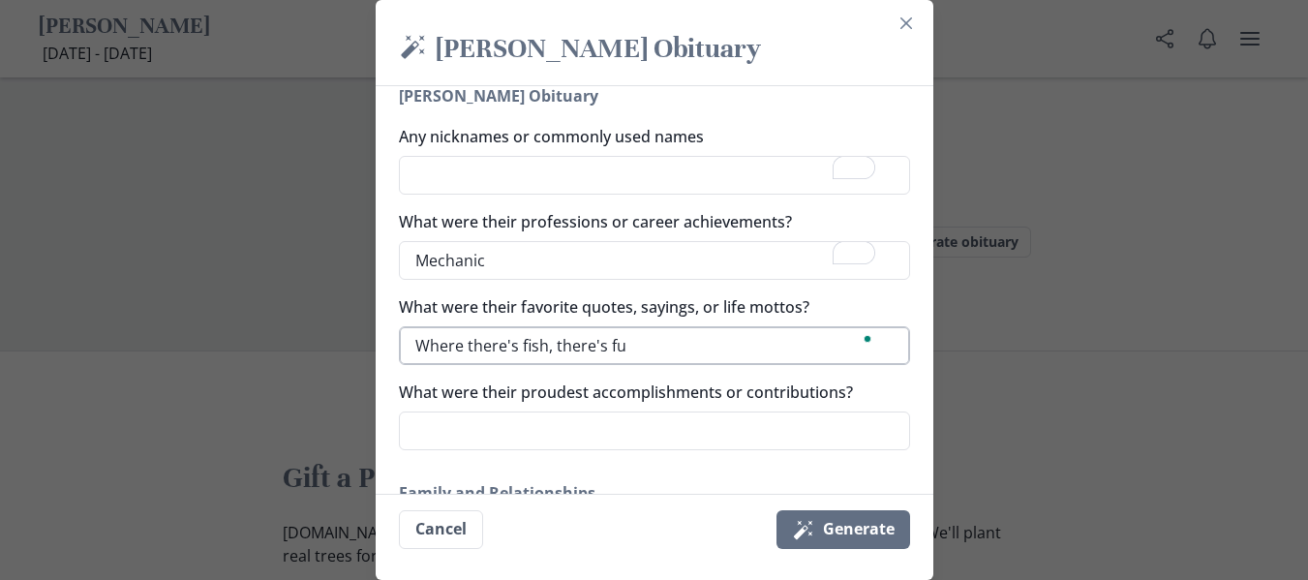
type textarea "x"
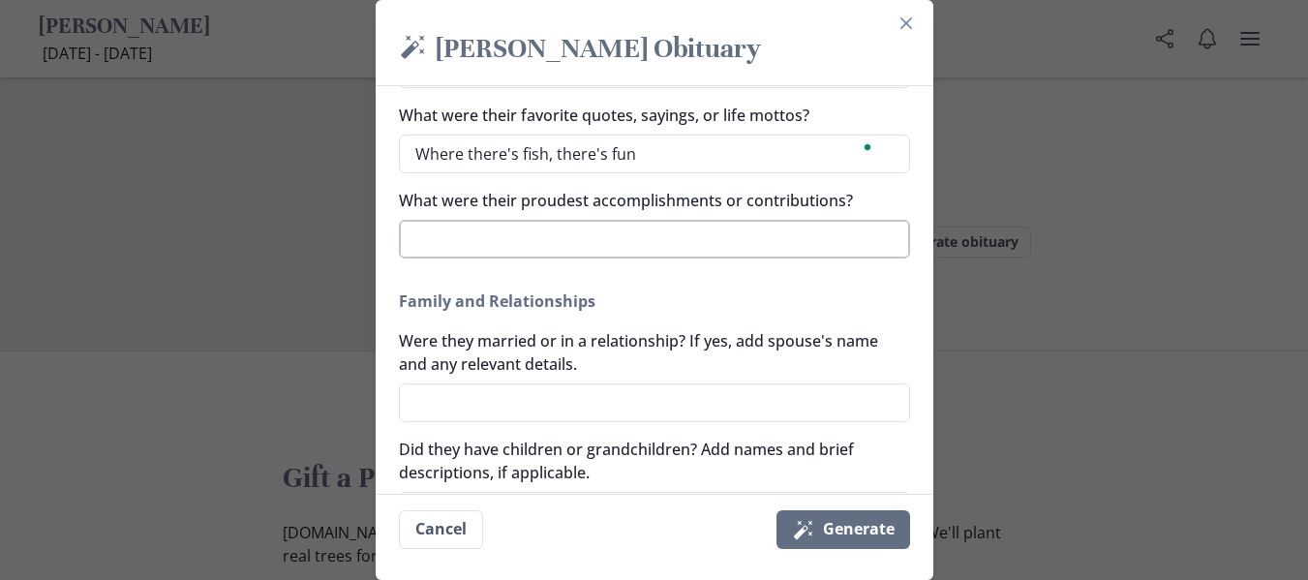
scroll to position [0, 0]
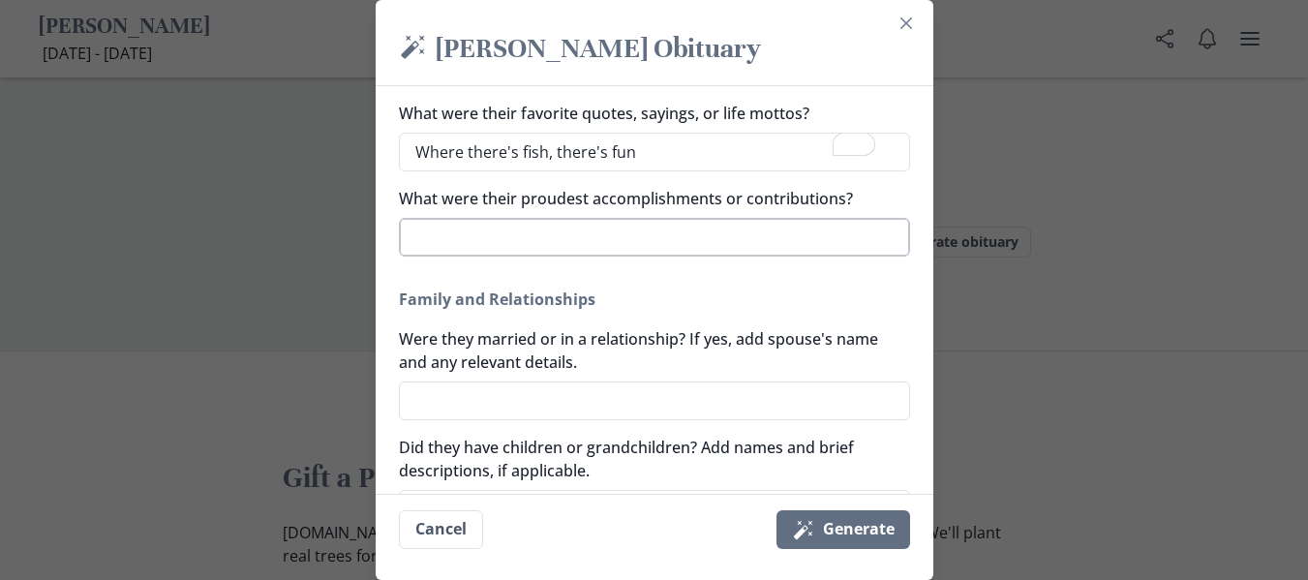
type textarea "Where there's fish, there's fun"
click at [753, 220] on textarea "What were their proudest accomplishments or contributions?" at bounding box center [654, 237] width 511 height 39
type textarea "x"
type textarea "hav"
type textarea "x"
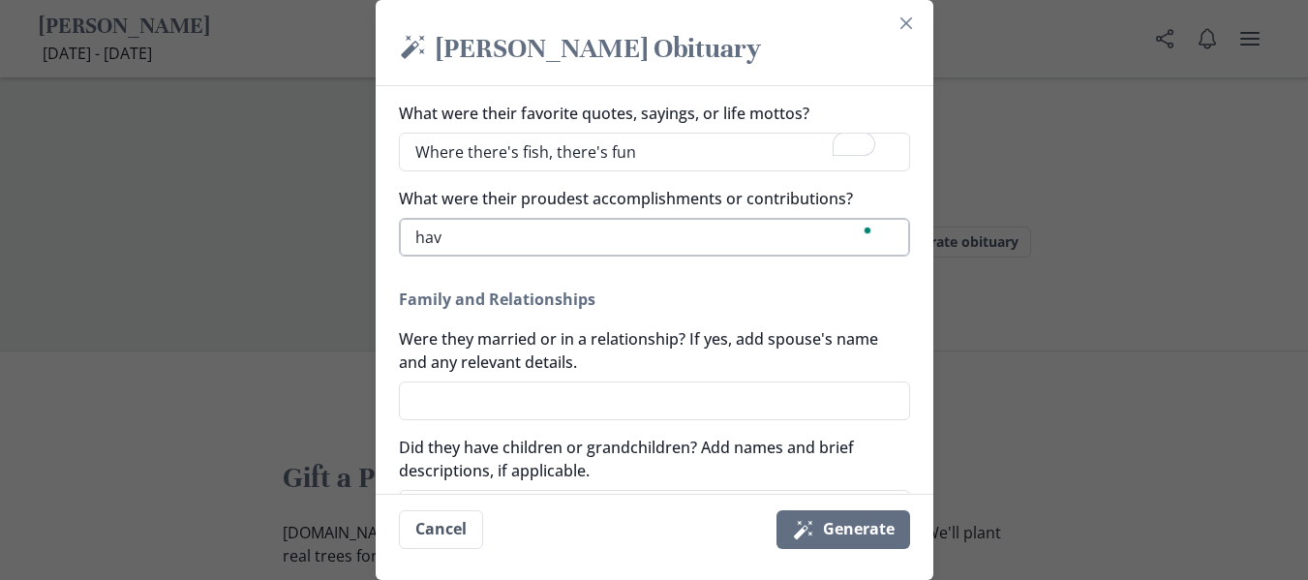
type textarea "havi"
type textarea "x"
type textarea "havin"
type textarea "x"
type textarea "having"
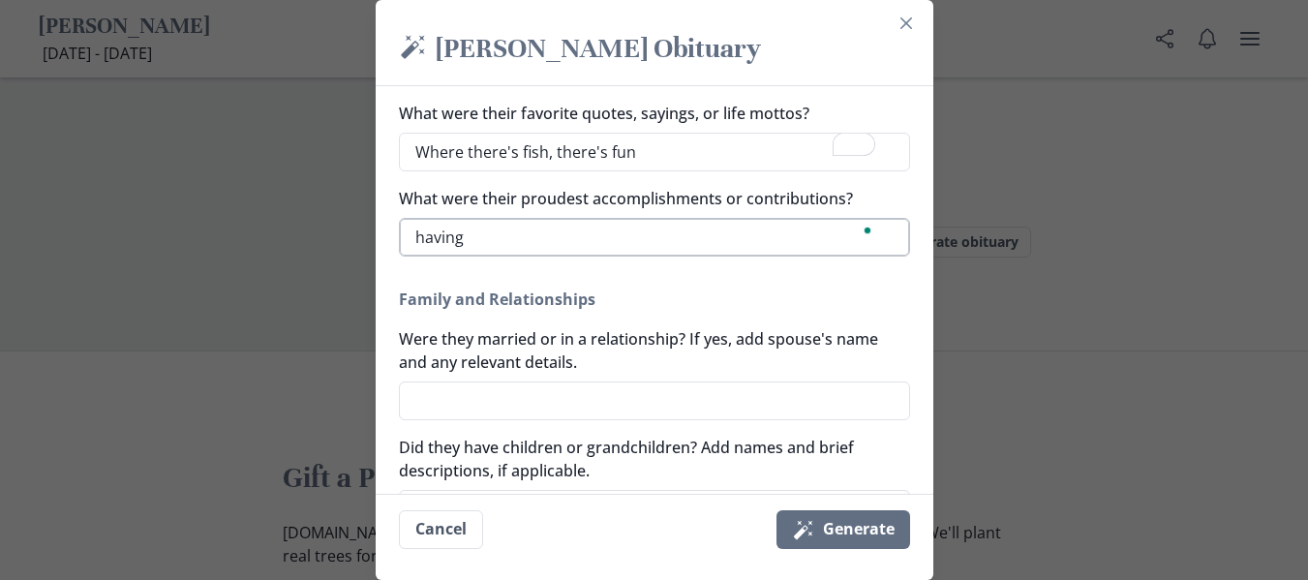
type textarea "x"
type textarea "having"
type textarea "x"
type textarea "having 4"
type textarea "x"
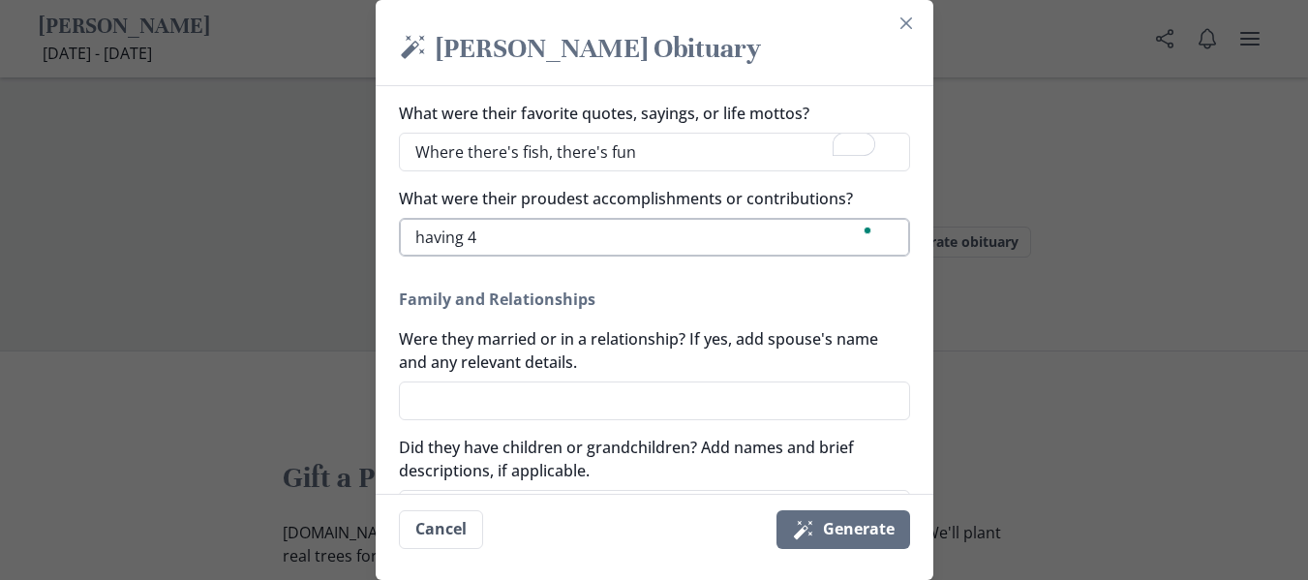
type textarea "having 4"
type textarea "x"
type textarea "having 4 gra"
type textarea "x"
type textarea "having 4 gran"
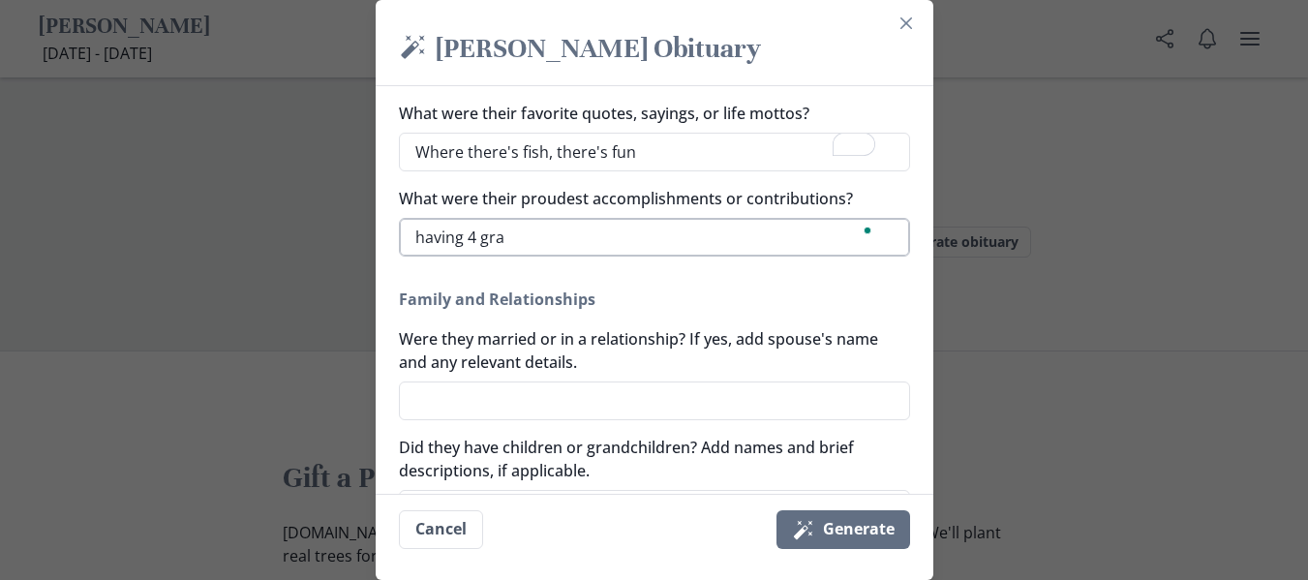
type textarea "x"
type textarea "having 4 grand"
type textarea "x"
type textarea "having 4 grandk"
type textarea "x"
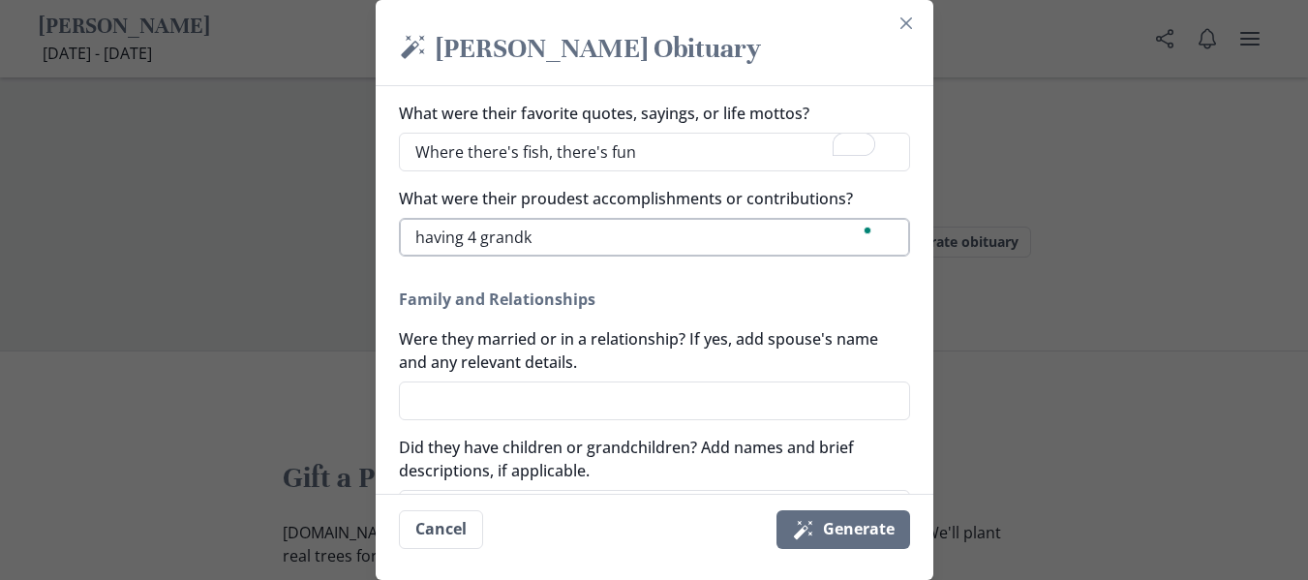
type textarea "having 4 grandki"
type textarea "x"
type textarea "having 4 grandkid"
type textarea "x"
type textarea "having 4 grandkids"
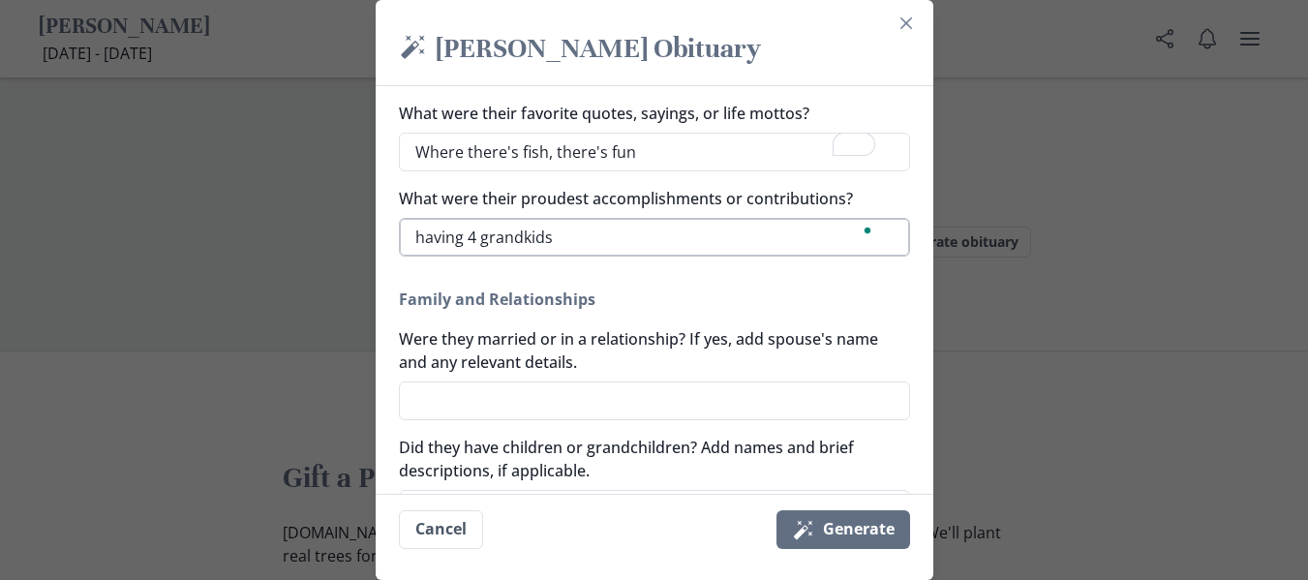
type textarea "x"
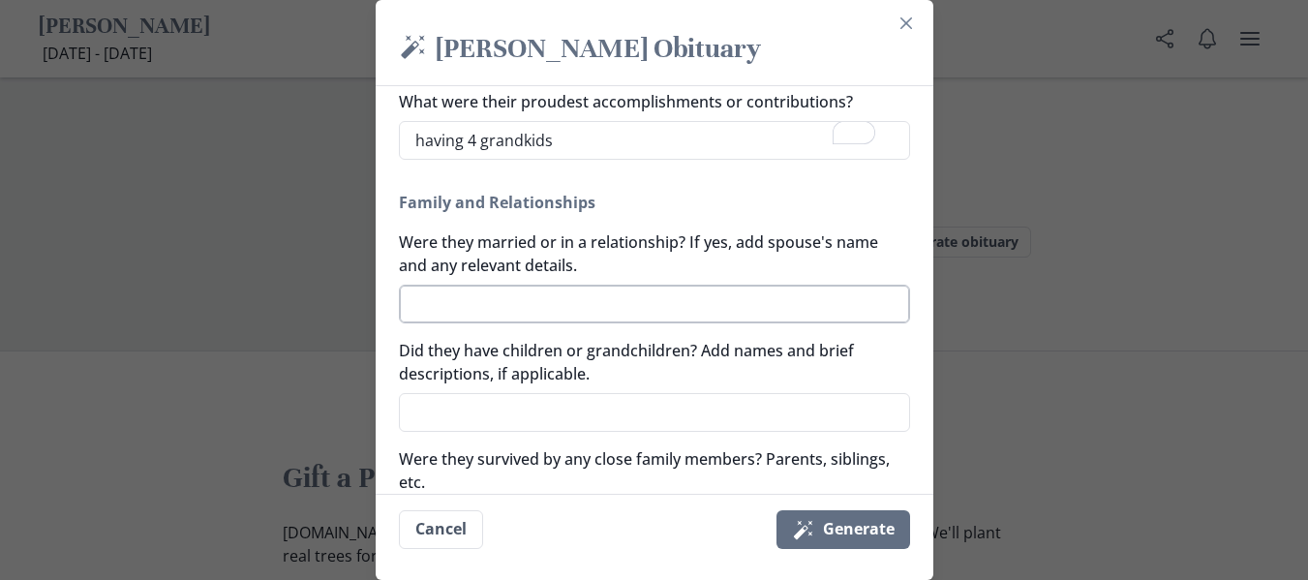
type textarea "having 4 grandkids"
click at [678, 291] on textarea "Were they married or in a relationship? If yes, add spouse's name and any relev…" at bounding box center [654, 304] width 511 height 39
type textarea "x"
type textarea "ma"
type textarea "x"
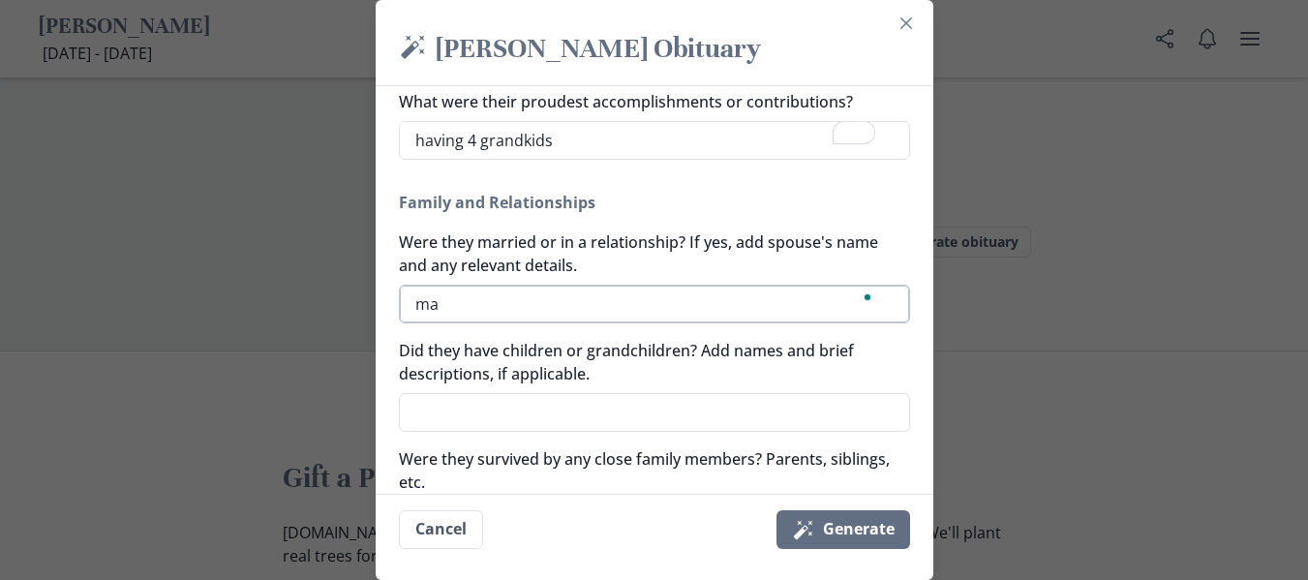
type textarea "mar"
type textarea "x"
type textarea "marr"
type textarea "x"
type textarea "marri"
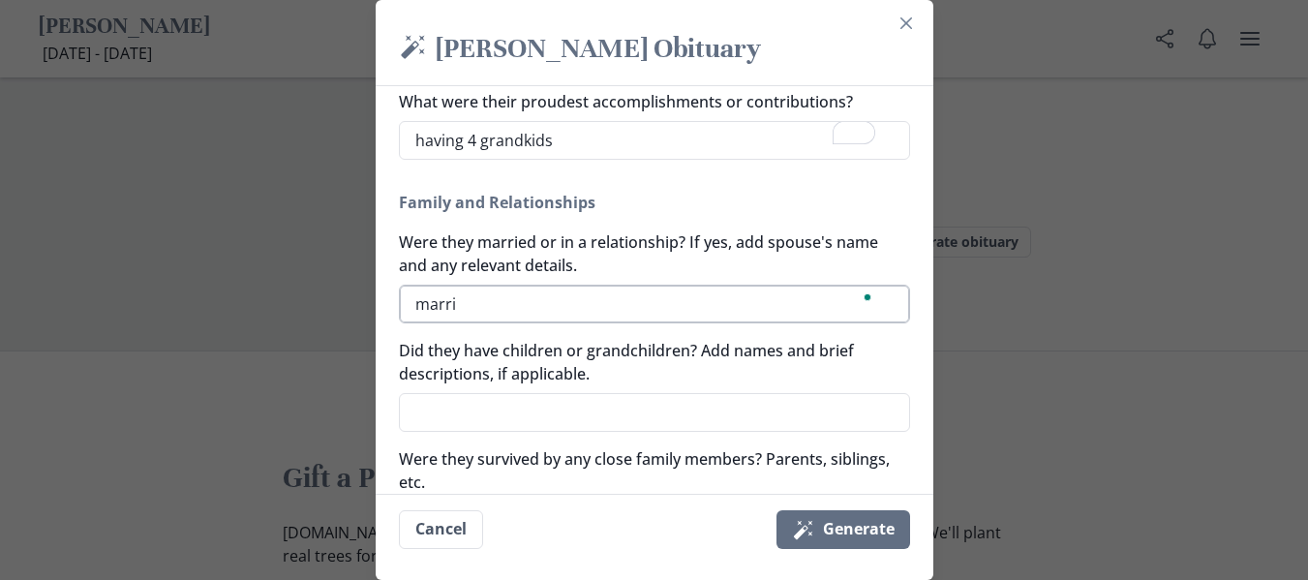
type textarea "x"
type textarea "marrie"
type textarea "x"
type textarea "married"
type textarea "x"
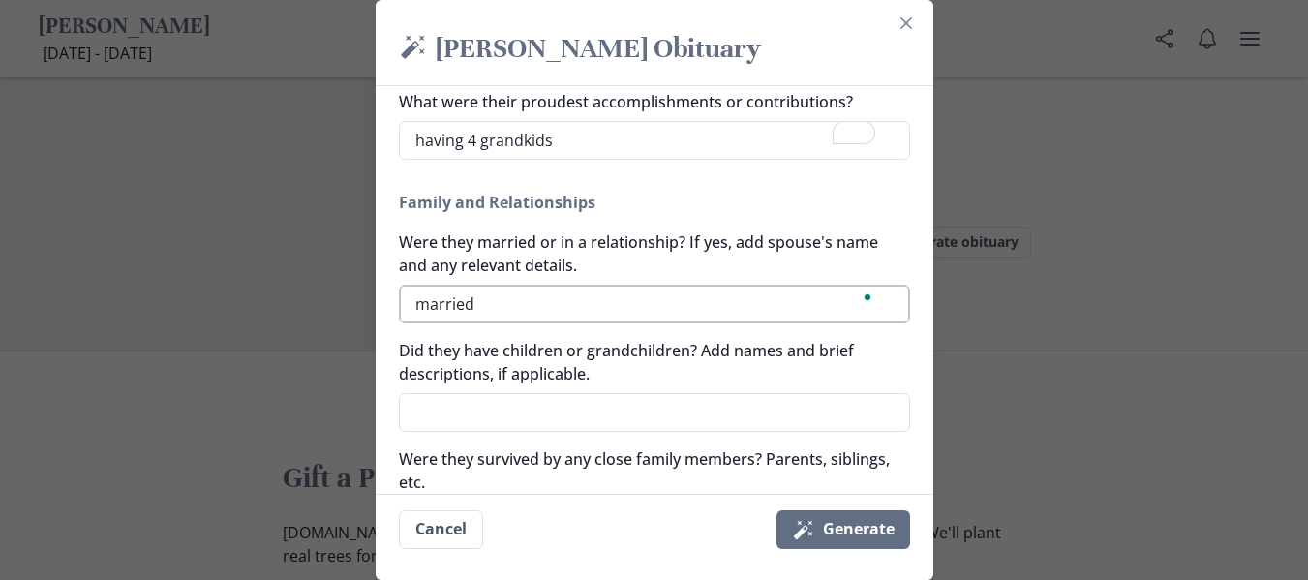
type textarea "married"
type textarea "x"
type textarea "married yo"
type textarea "x"
type textarea "married yo"
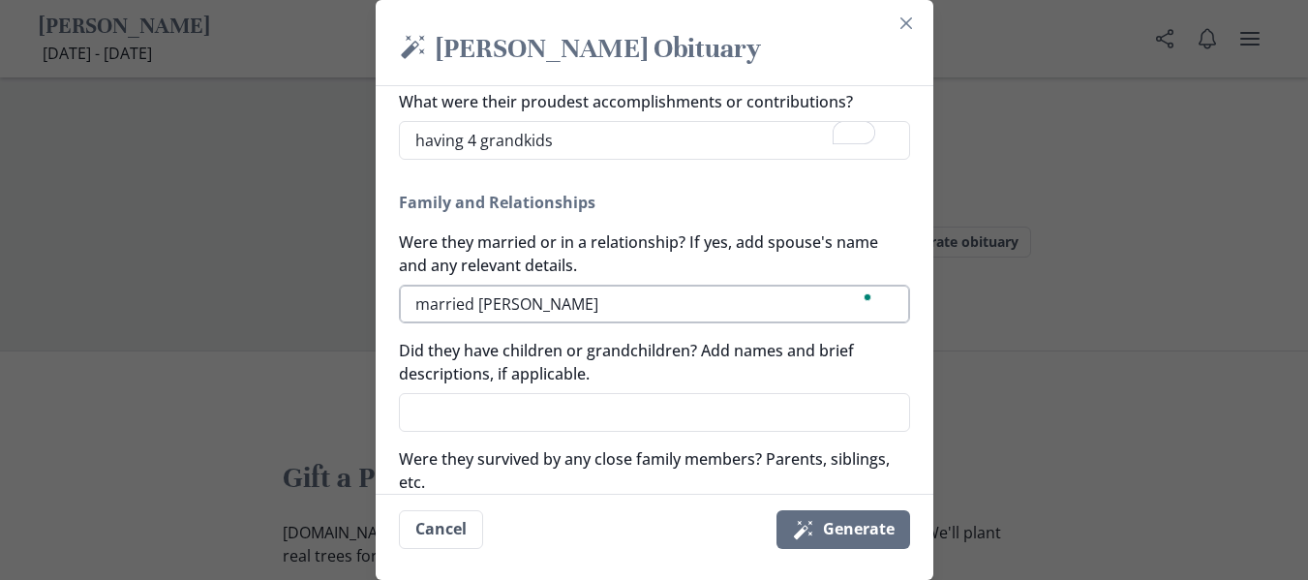
type textarea "x"
type textarea "married y"
type textarea "x"
type textarea "married yt"
type textarea "x"
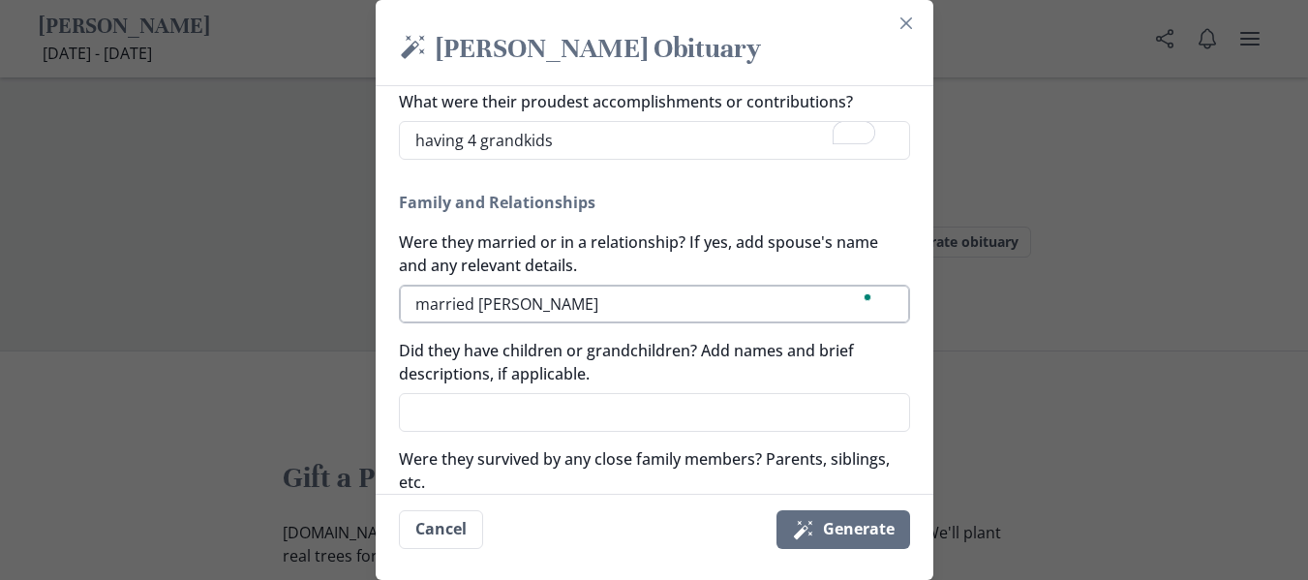
type textarea "married y"
type textarea "x"
type textarea "married"
type textarea "x"
type textarea "married t"
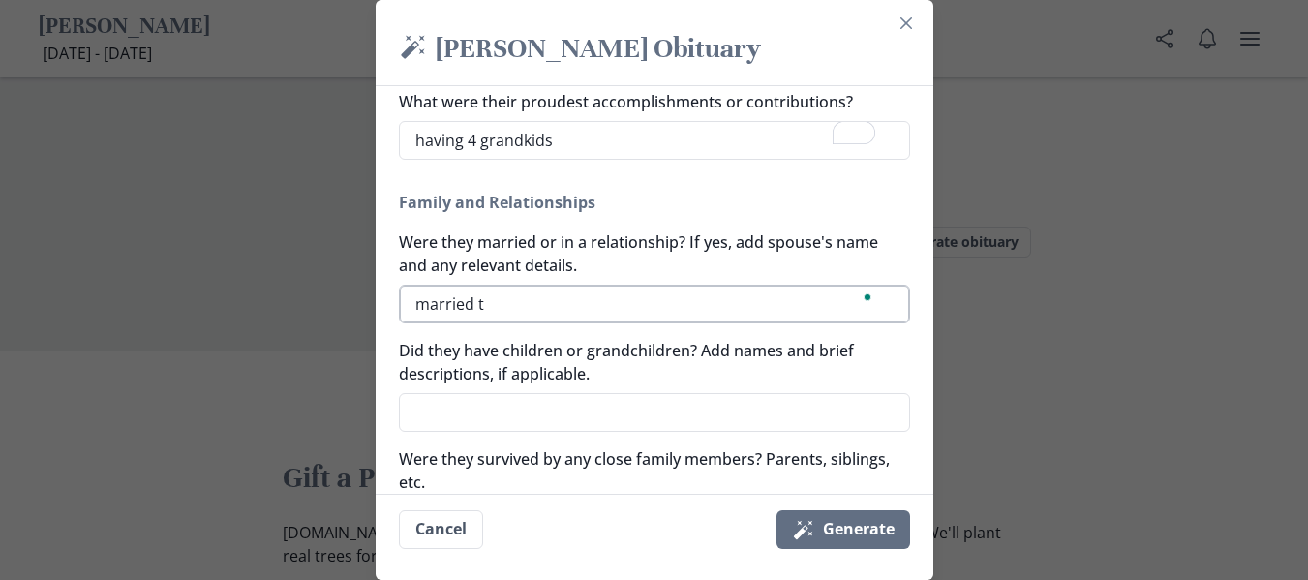
type textarea "x"
type textarea "married to"
type textarea "x"
type textarea "married to"
type textarea "x"
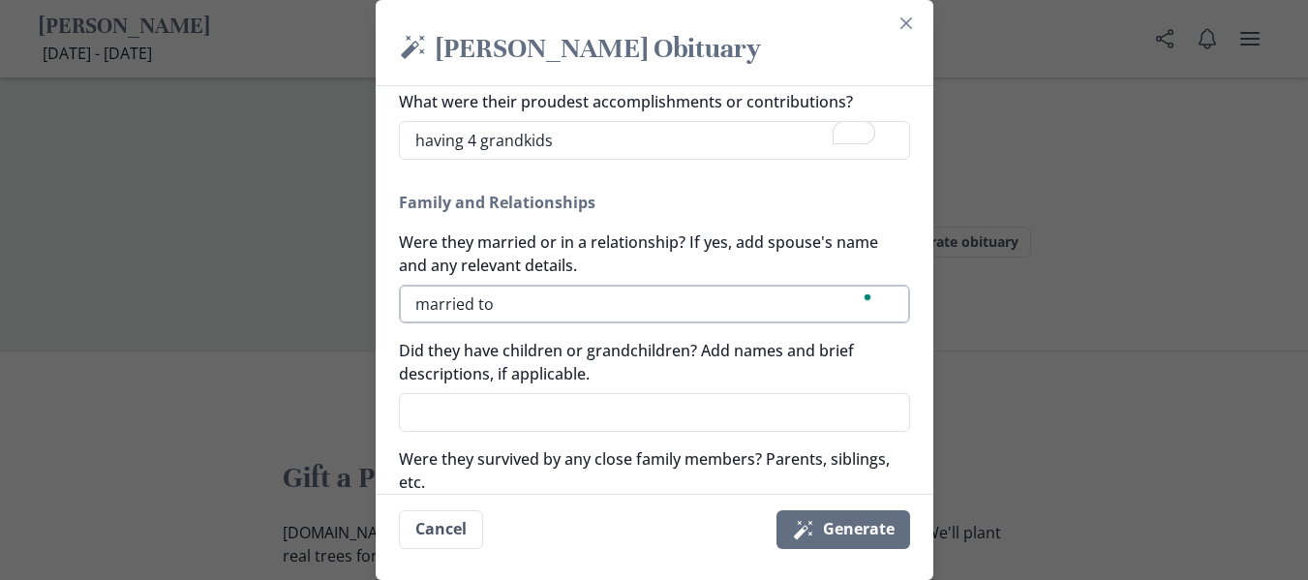
type textarea "married to J"
type textarea "x"
type textarea "married to Jo"
type textarea "x"
type textarea "married to Joa"
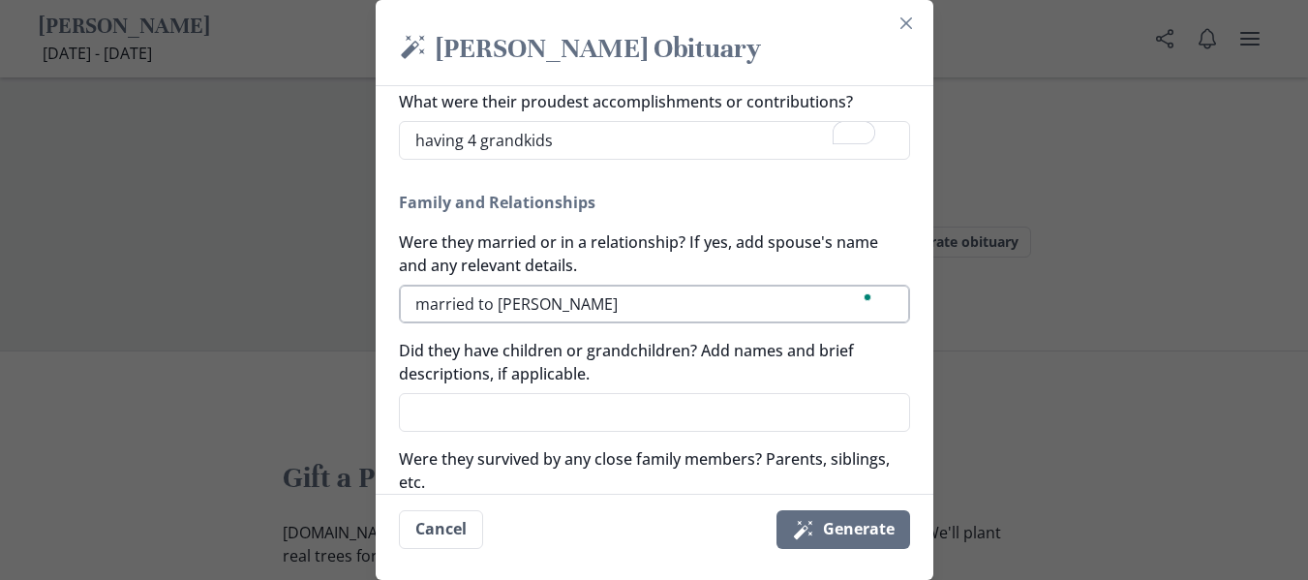
type textarea "x"
type textarea "married to Joan"
type textarea "x"
type textarea "married to Joann"
type textarea "x"
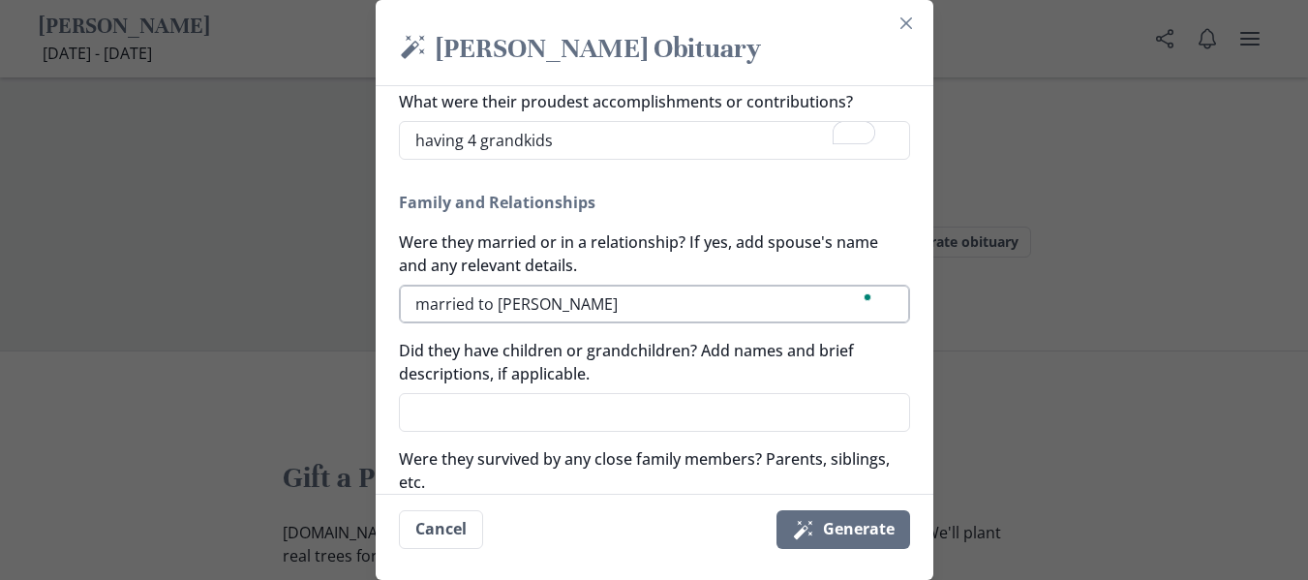
type textarea "married to Joanne"
type textarea "x"
type textarea "married to Joanne"
type textarea "x"
type textarea "married to Joanne le"
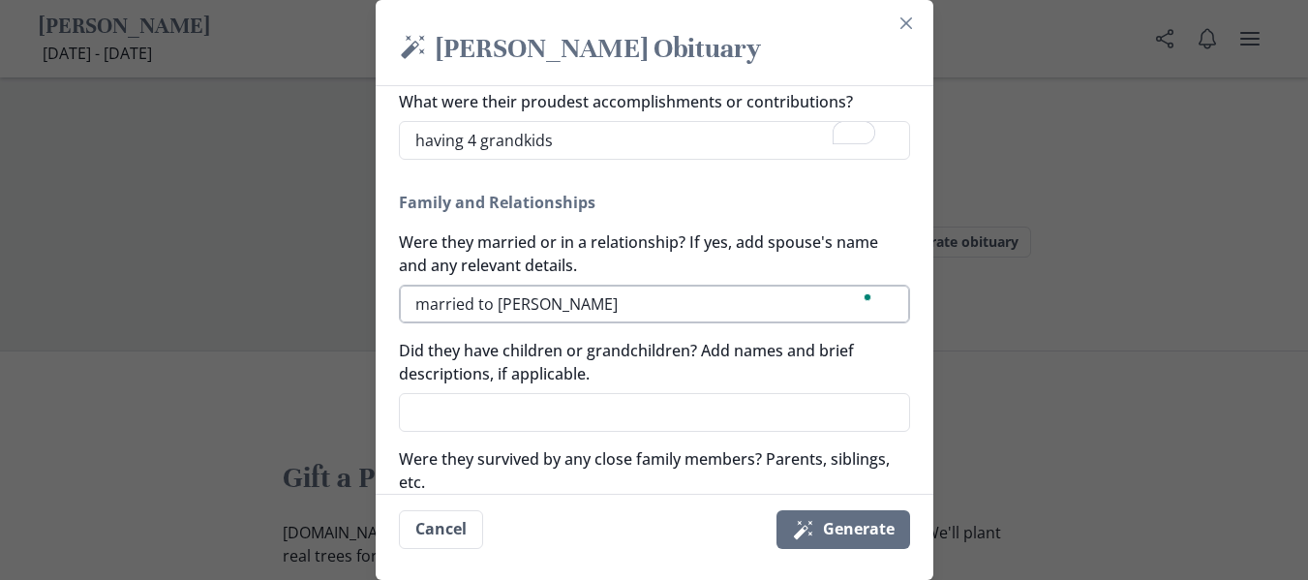
type textarea "x"
type textarea "married to Joanne leg"
type textarea "x"
type textarea "married to Joanne lega"
type textarea "x"
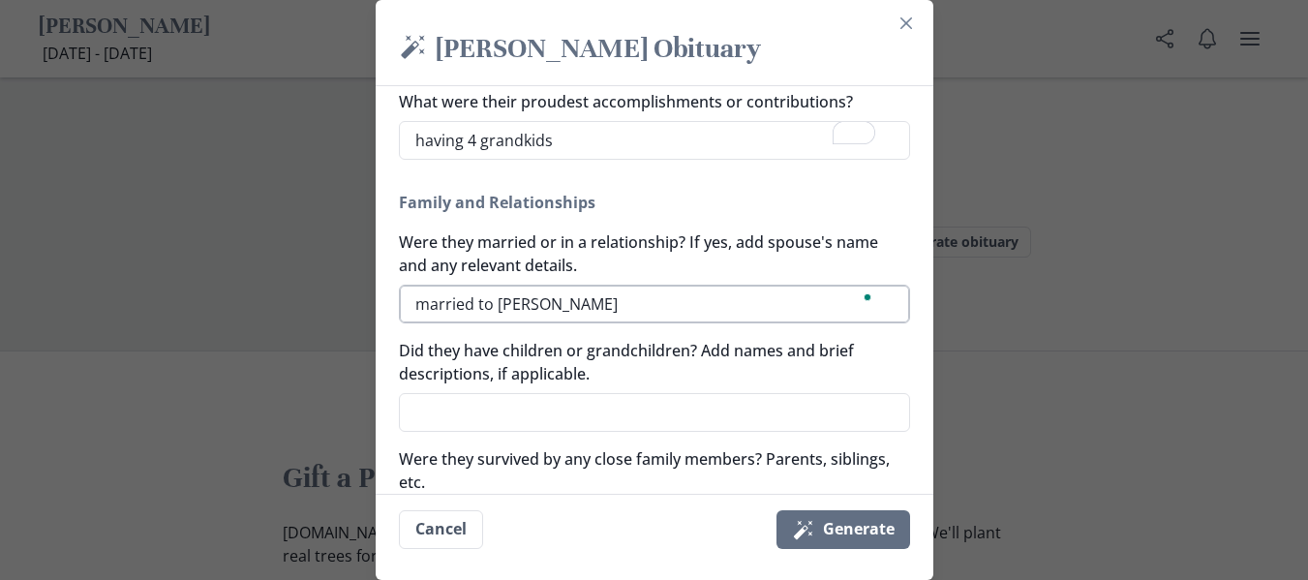
type textarea "married to Joanne legau"
type textarea "x"
type textarea "married to Joanne legault"
type textarea "x"
type textarea "married to Joanne legault"
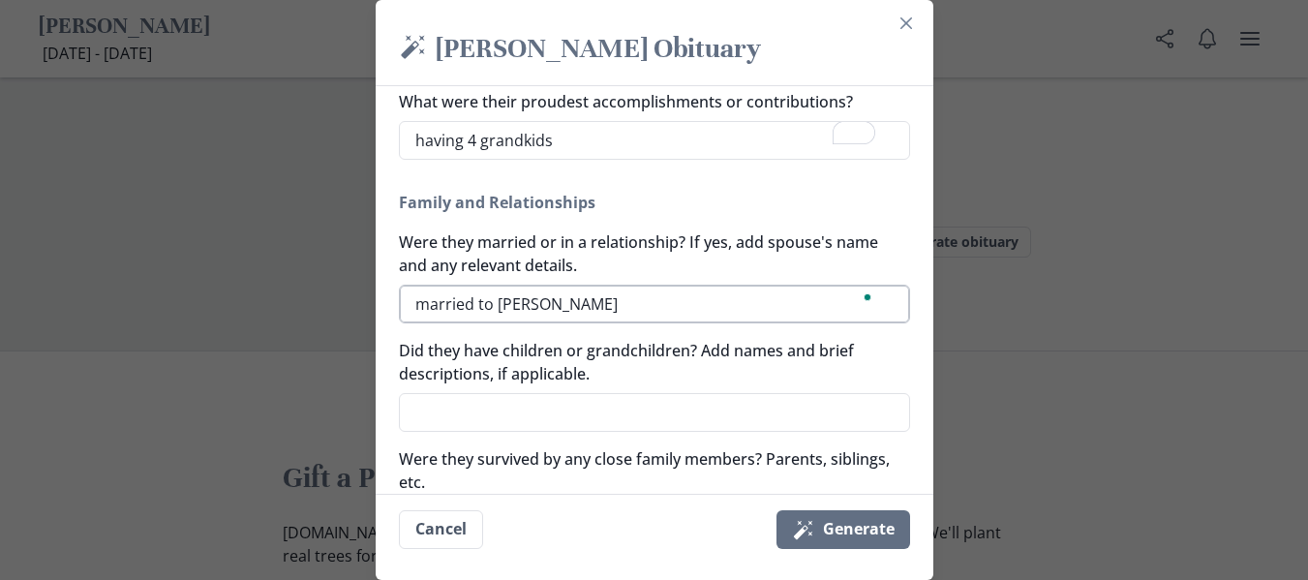
type textarea "x"
type textarea "married to Joanne legault f"
type textarea "x"
type textarea "married to Joanne legault fo"
type textarea "x"
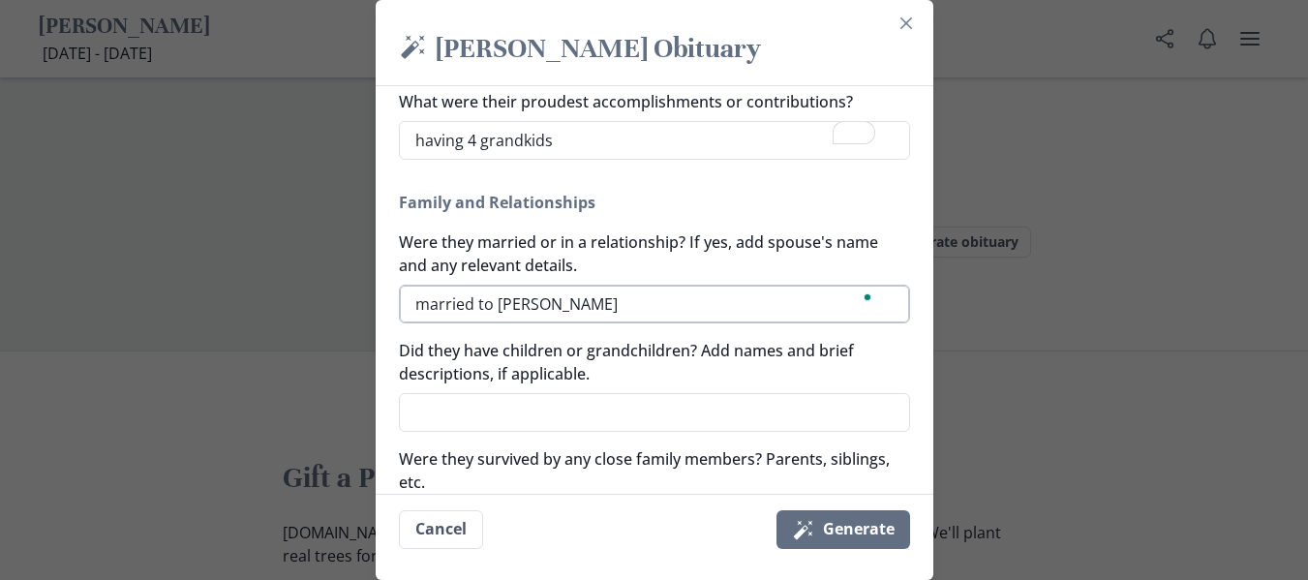
type textarea "married to Joanne legault for"
type textarea "x"
type textarea "married to Joanne legault for"
type textarea "x"
type textarea "married to Joanne legault for 5"
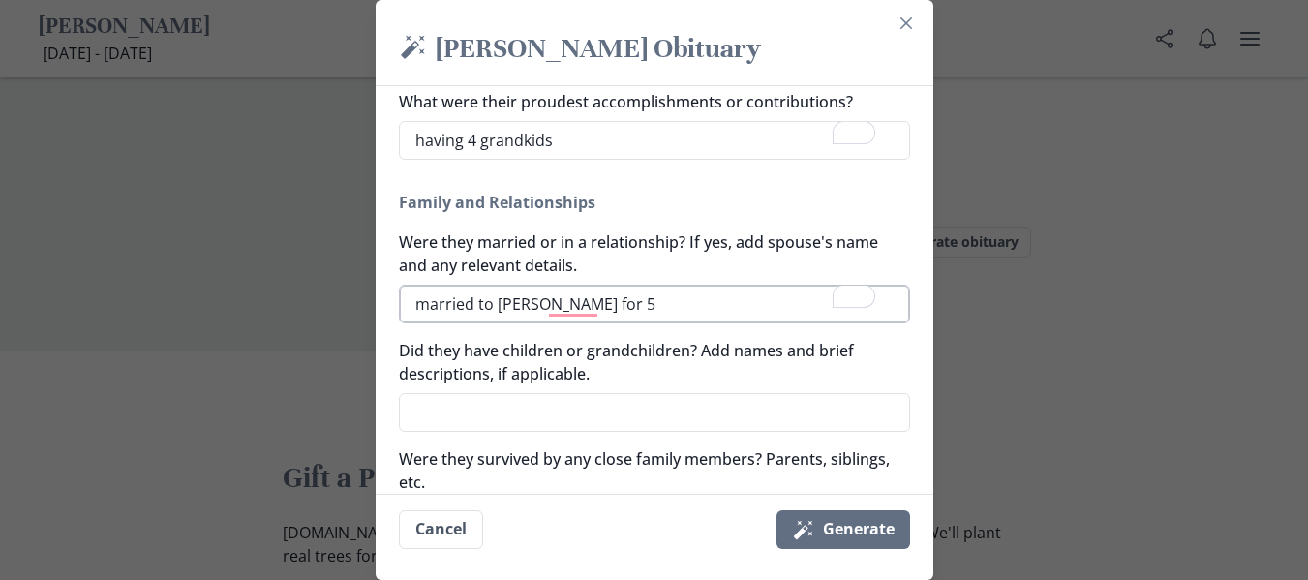
type textarea "x"
type textarea "married to Joanne legault for 51"
type textarea "x"
type textarea "married to Joanne legault for 51"
type textarea "x"
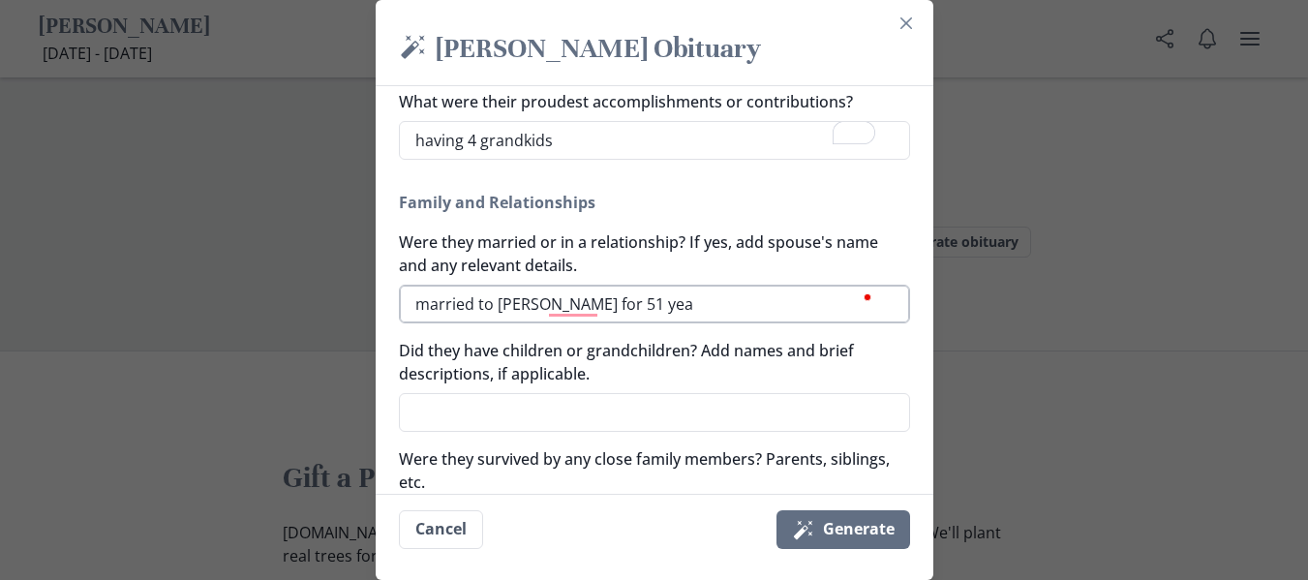
type textarea "married to Joanne legault for 51 year"
type textarea "x"
type textarea "married to Joanne legault for 51 years"
type textarea "x"
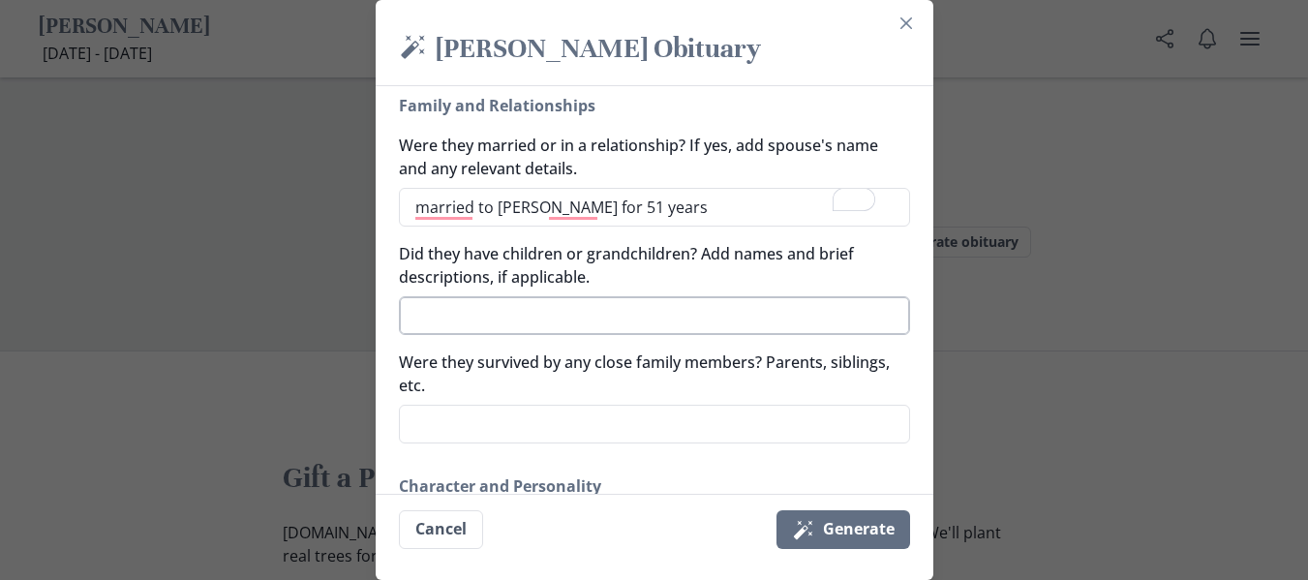
click at [671, 328] on textarea "Did they have children or grandchildren? Add names and brief descriptions, if a…" at bounding box center [654, 315] width 511 height 39
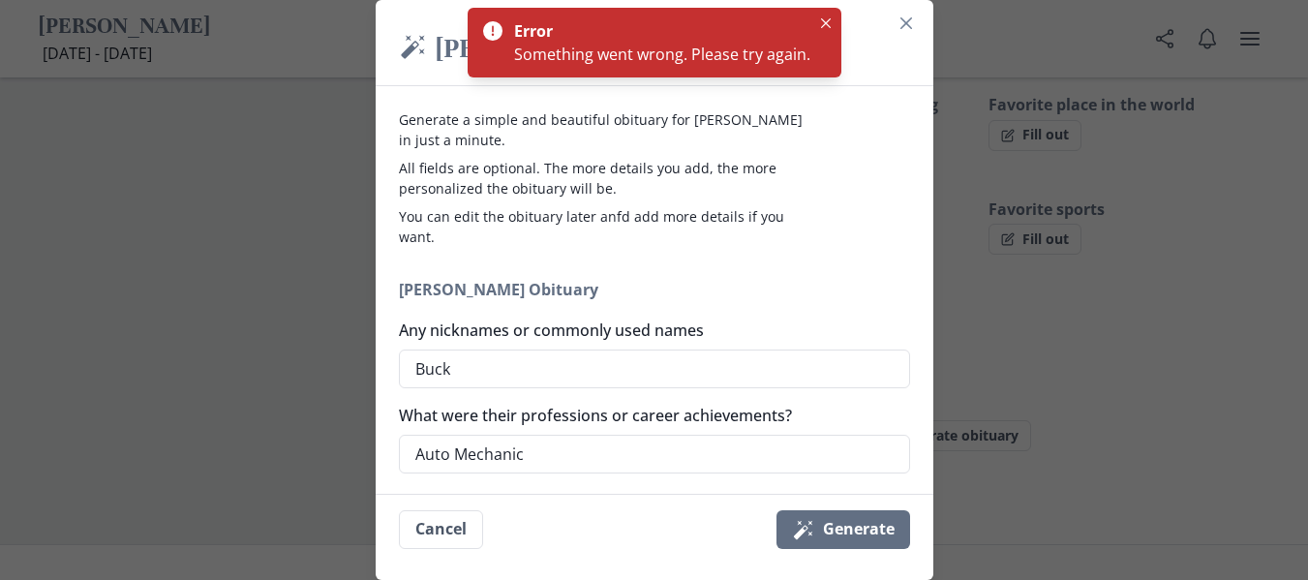
scroll to position [1431, 0]
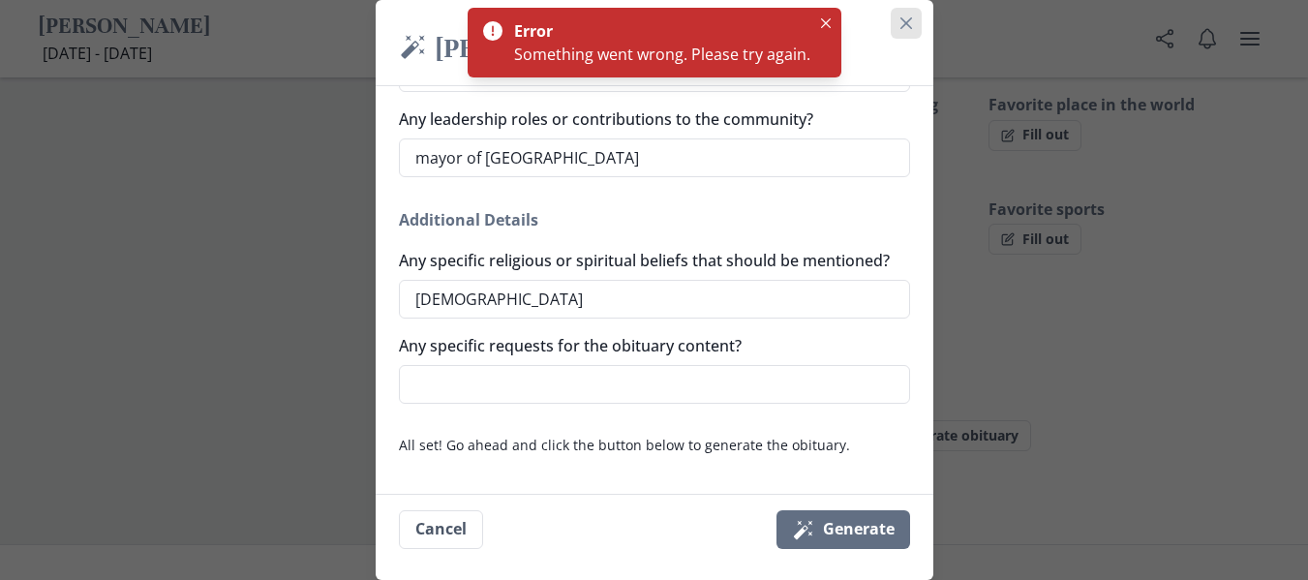
click at [901, 22] on button "Close" at bounding box center [906, 23] width 31 height 31
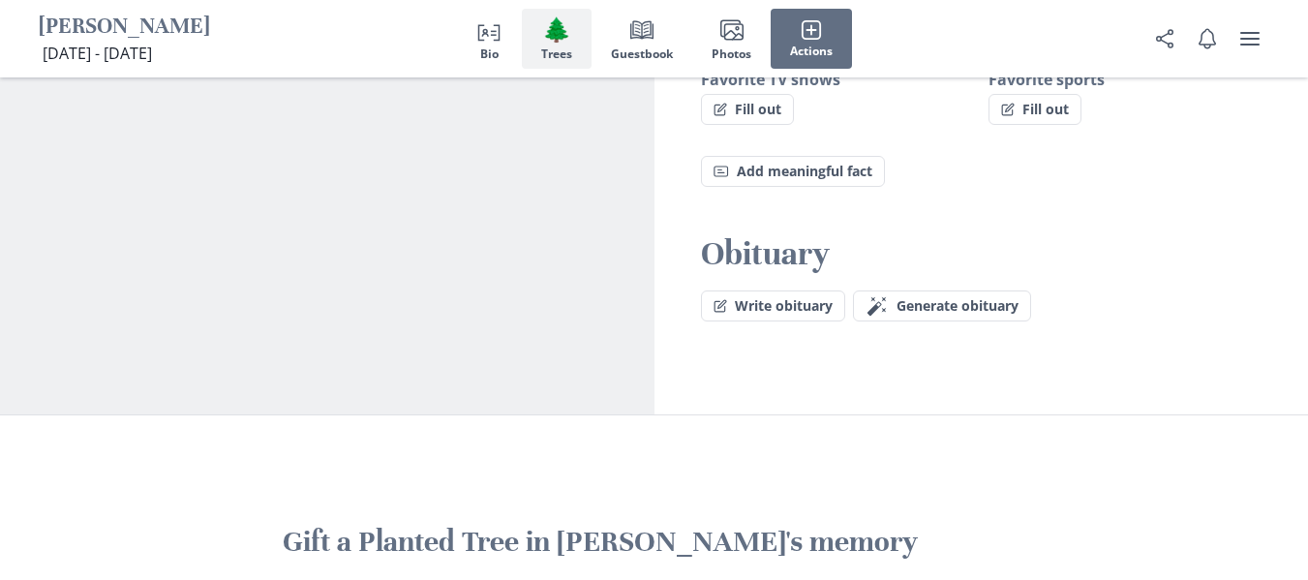
scroll to position [1646, 0]
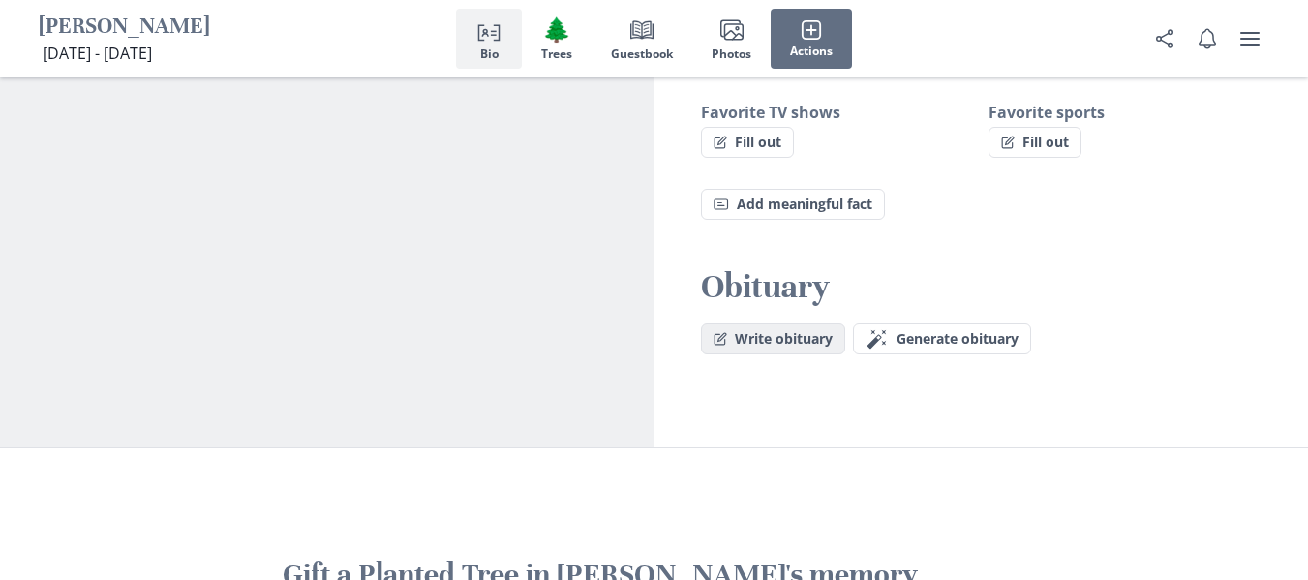
click at [821, 323] on button "Write obituary" at bounding box center [773, 338] width 144 height 31
